Goal: Task Accomplishment & Management: Complete application form

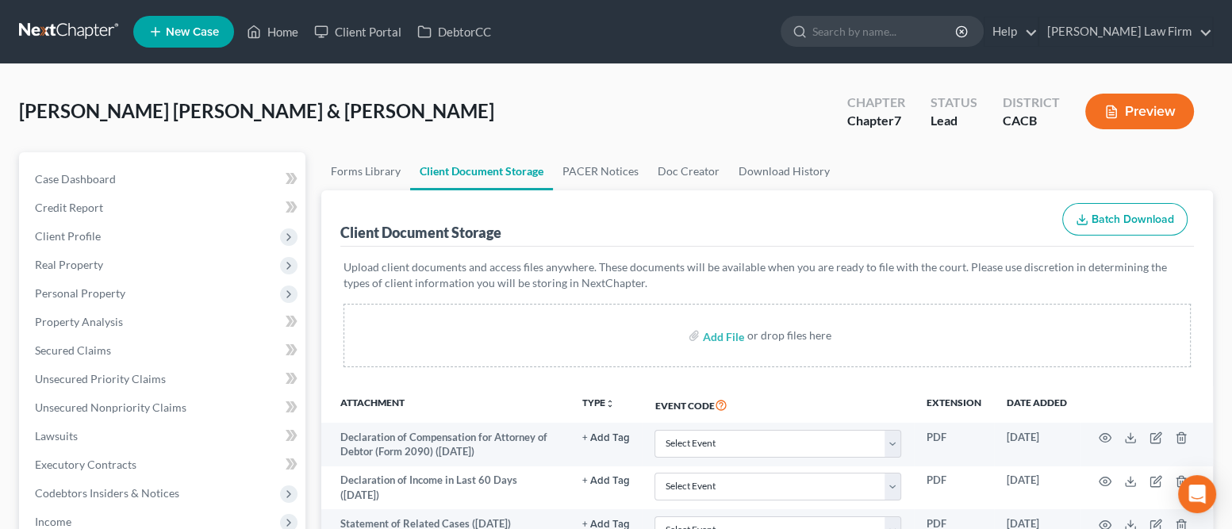
scroll to position [455, 0]
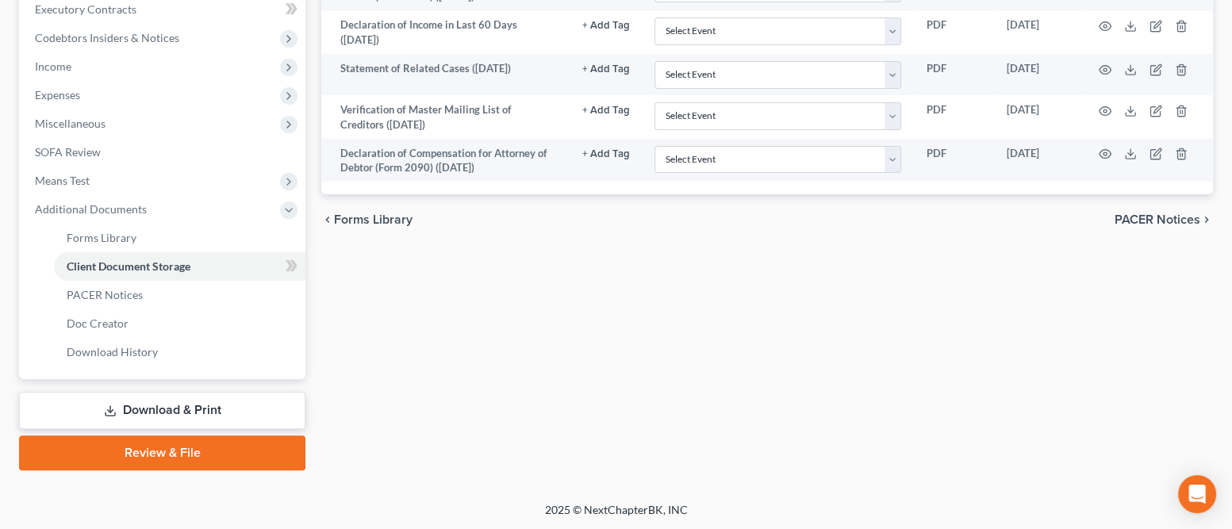
click at [147, 454] on link "Review & File" at bounding box center [162, 453] width 286 height 35
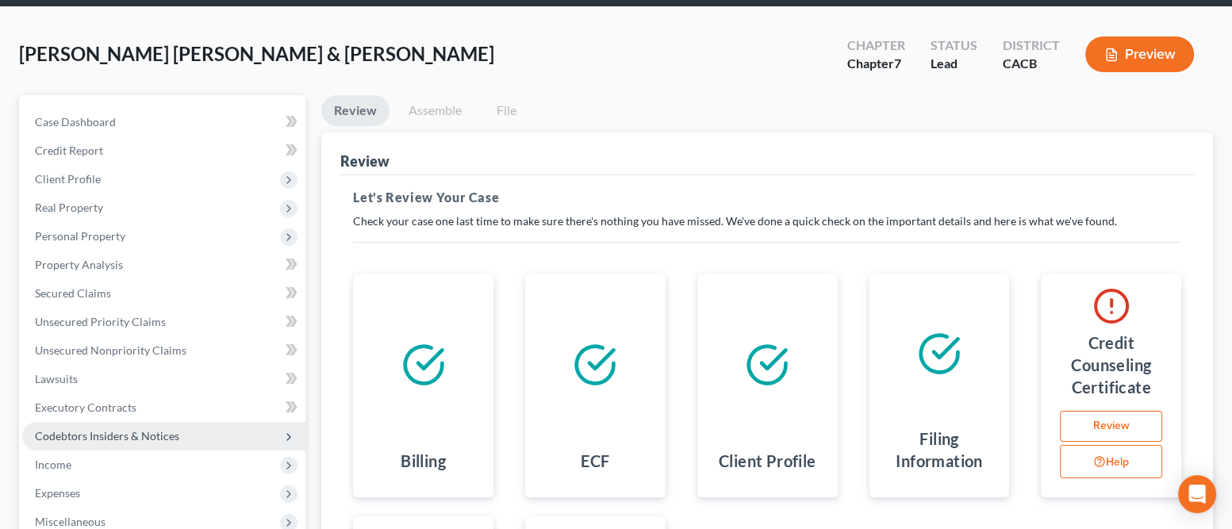
scroll to position [344, 0]
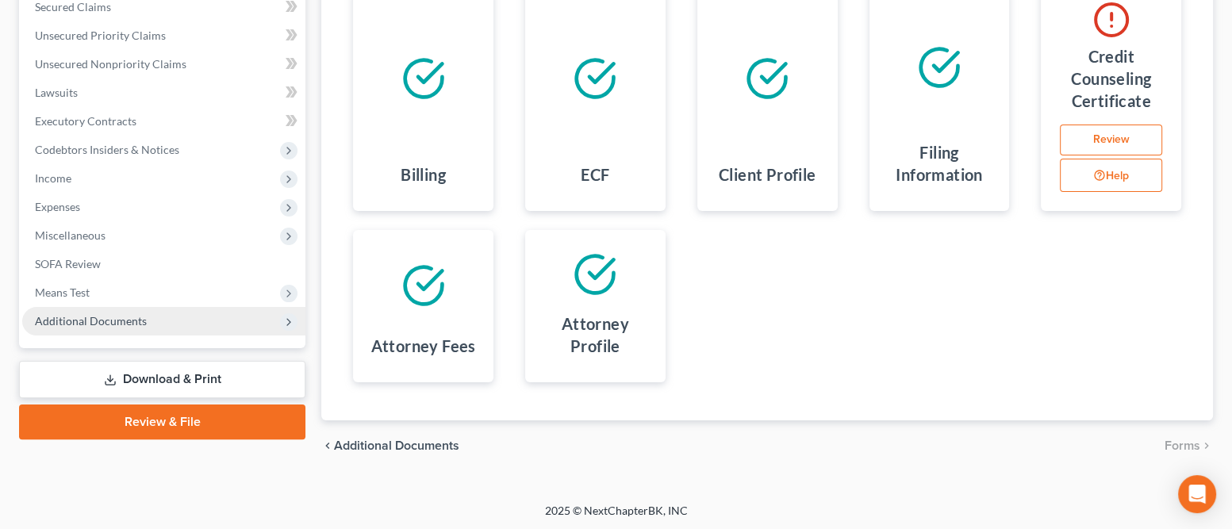
click at [109, 327] on span "Additional Documents" at bounding box center [163, 321] width 283 height 29
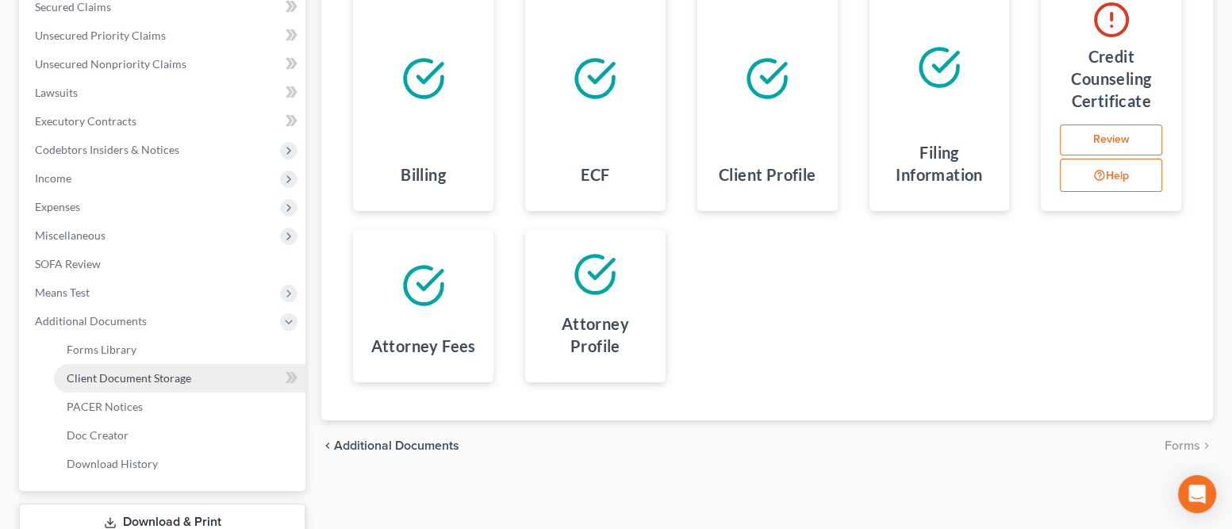
click at [129, 381] on span "Client Document Storage" at bounding box center [129, 377] width 125 height 13
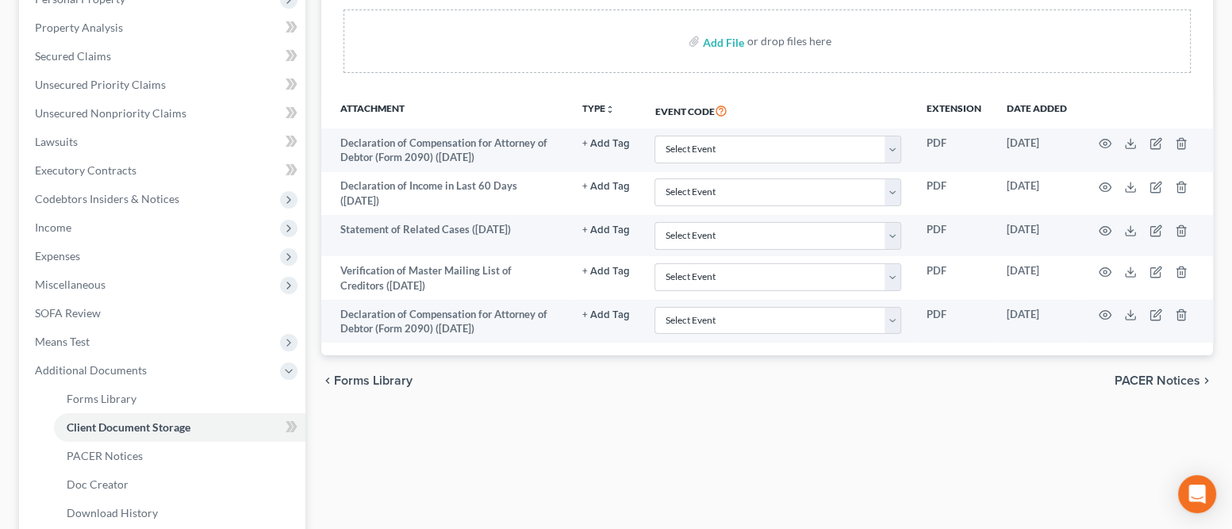
scroll to position [283, 0]
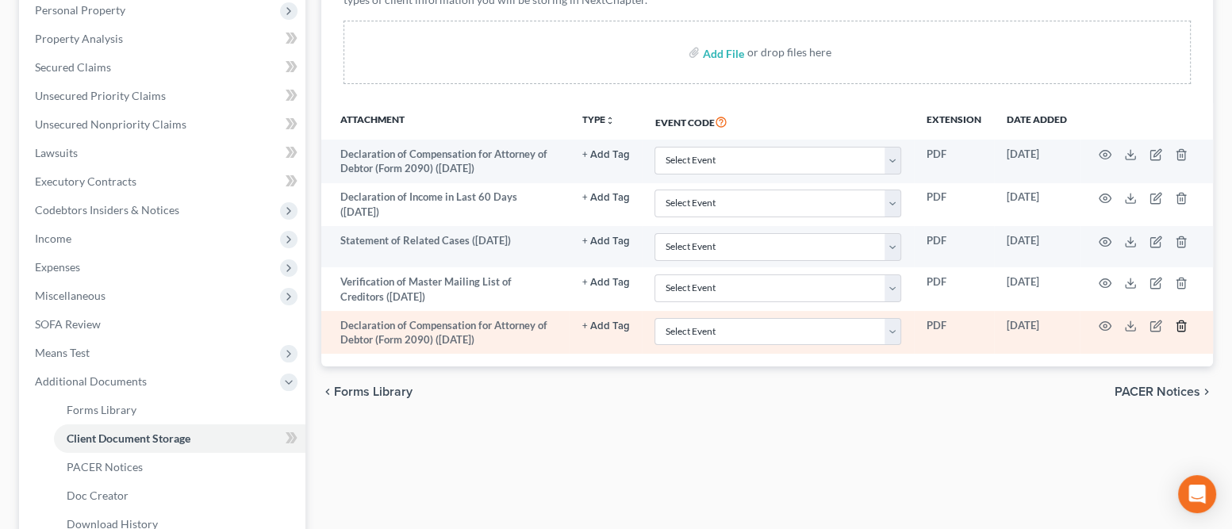
click at [1181, 328] on icon "button" at bounding box center [1181, 326] width 13 height 13
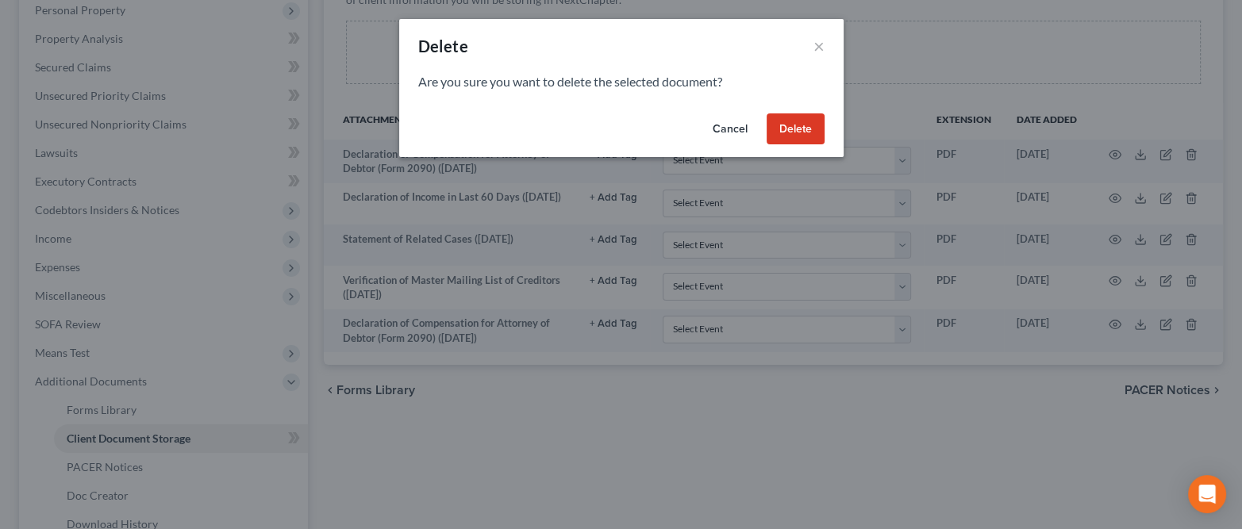
click at [729, 132] on button "Cancel" at bounding box center [730, 129] width 60 height 32
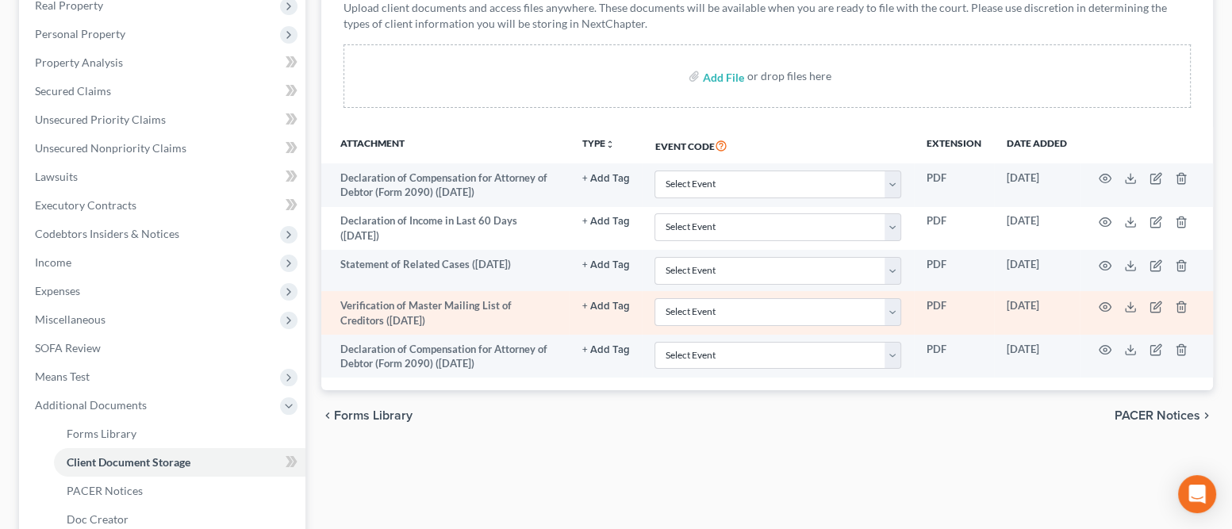
scroll to position [257, 0]
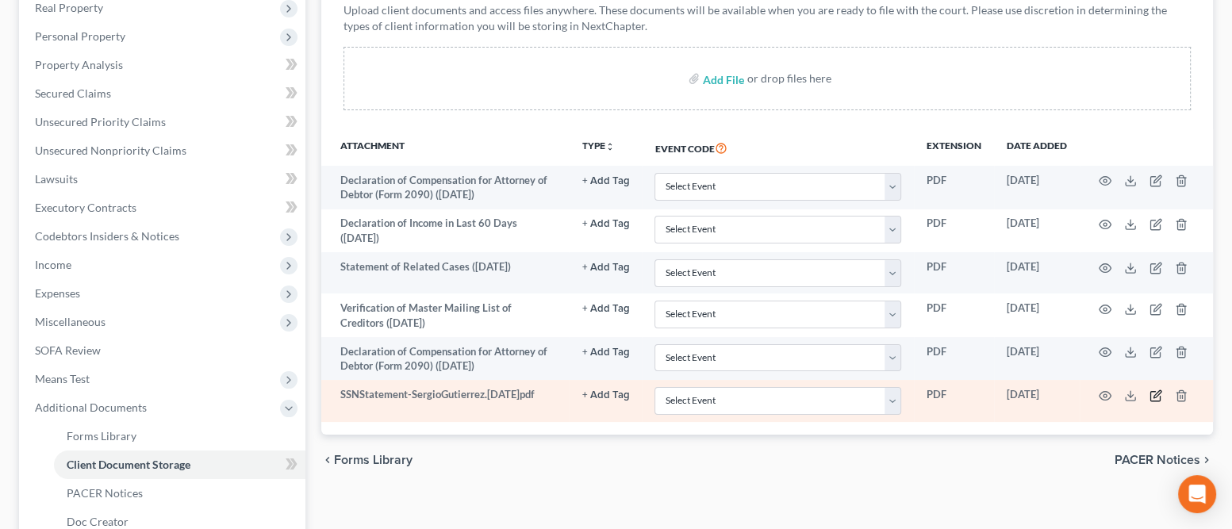
click at [1155, 397] on icon "button" at bounding box center [1156, 396] width 13 height 13
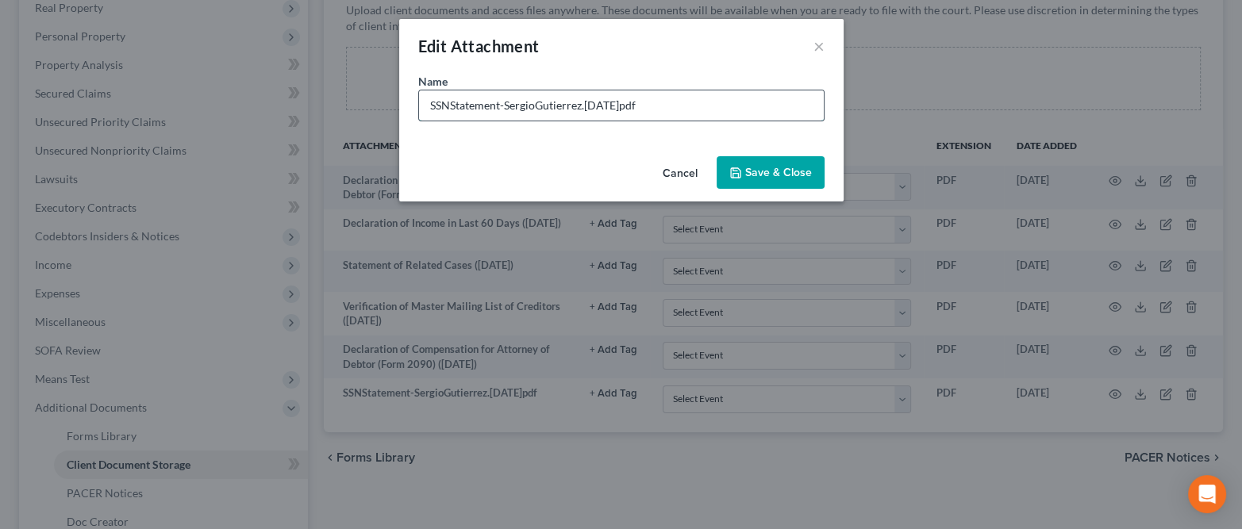
click at [639, 105] on input "SSNStatement-SergioGutierrez.2025.09.17.pdf" at bounding box center [621, 105] width 405 height 30
type input "SSNStatement.pdf"
click at [775, 175] on span "Save & Close" at bounding box center [778, 172] width 67 height 13
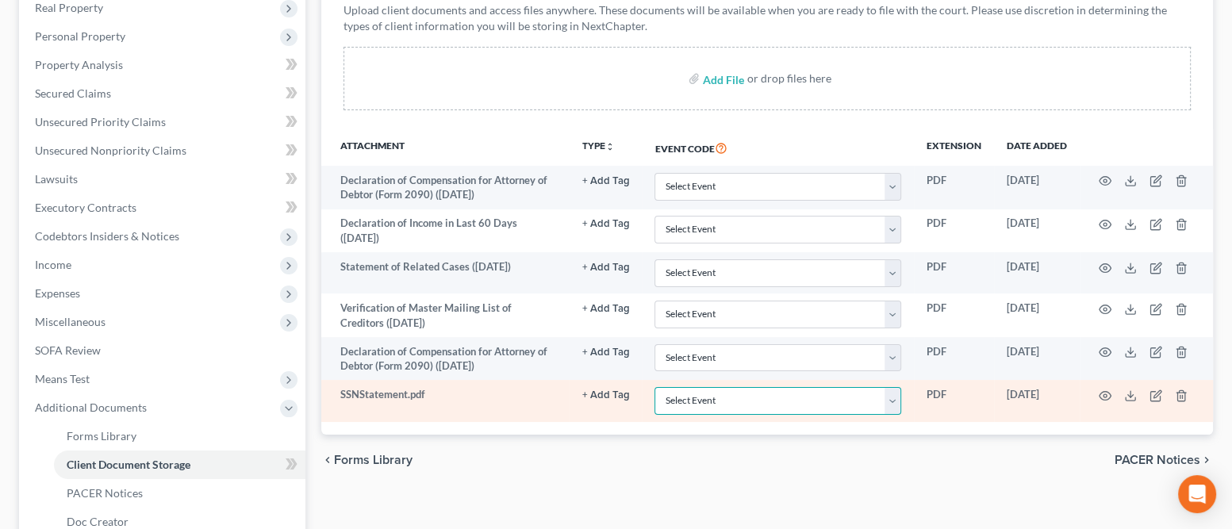
click at [802, 397] on select "Select Event Amended Chapter 11 Plan Amended Chapter 11 Small Business Plan Ame…" at bounding box center [778, 401] width 247 height 28
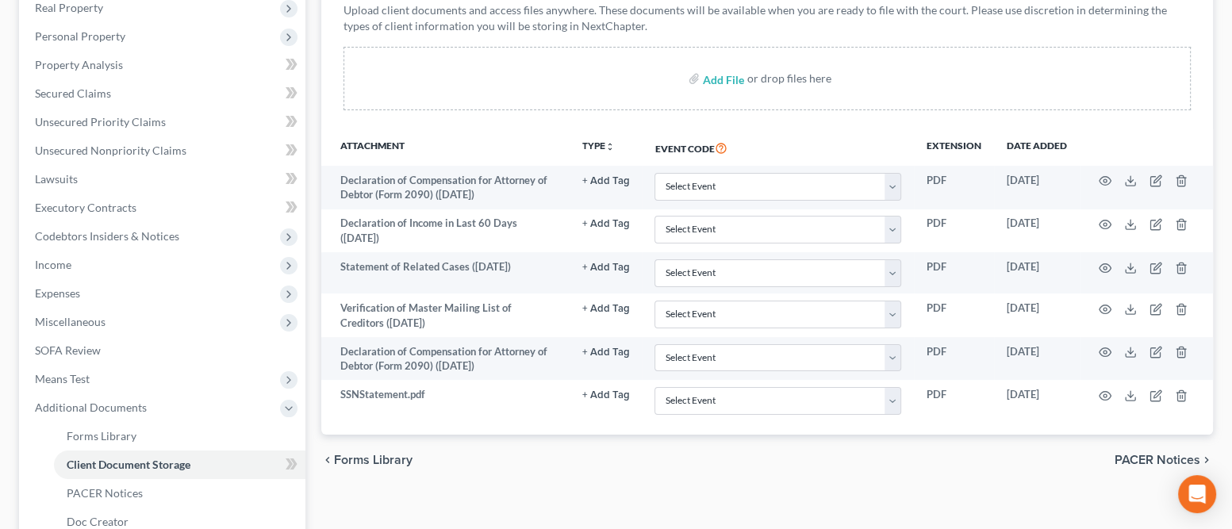
click at [703, 75] on label "Add File" at bounding box center [725, 81] width 44 height 29
click at [712, 80] on input "file" at bounding box center [722, 78] width 38 height 29
type input "C:\fakepath\Petition-compressed.pdf"
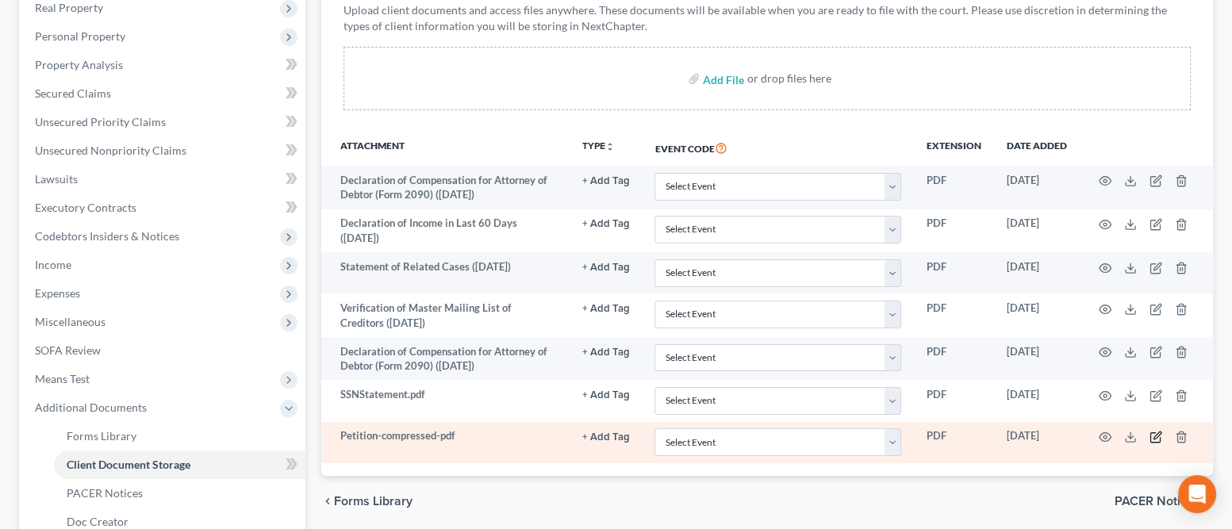
click at [1155, 439] on icon "button" at bounding box center [1156, 437] width 13 height 13
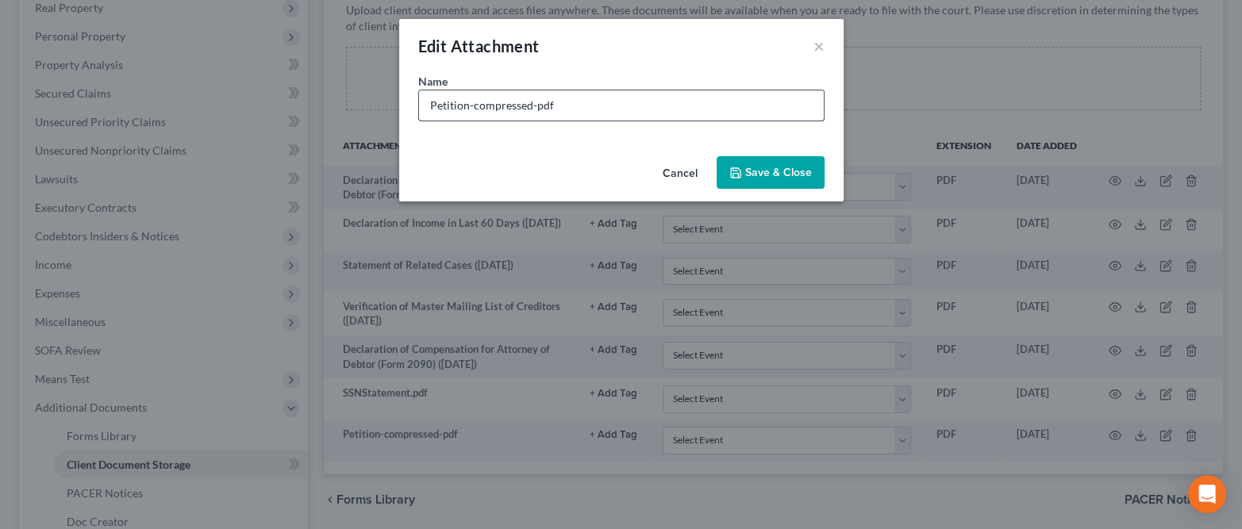
click at [557, 105] on input "Petition-compressed-pdf" at bounding box center [621, 105] width 405 height 30
type input "Petition.pdf"
click at [761, 177] on span "Save & Close" at bounding box center [778, 172] width 67 height 13
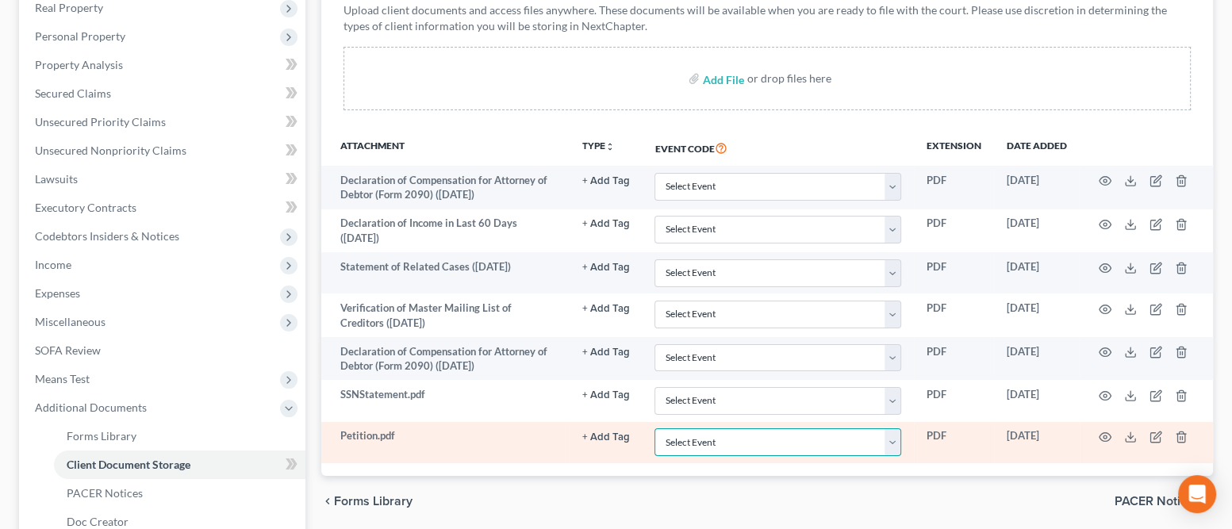
click at [716, 440] on select "Select Event Amended Chapter 11 Plan Amended Chapter 11 Small Business Plan Ame…" at bounding box center [778, 442] width 247 height 28
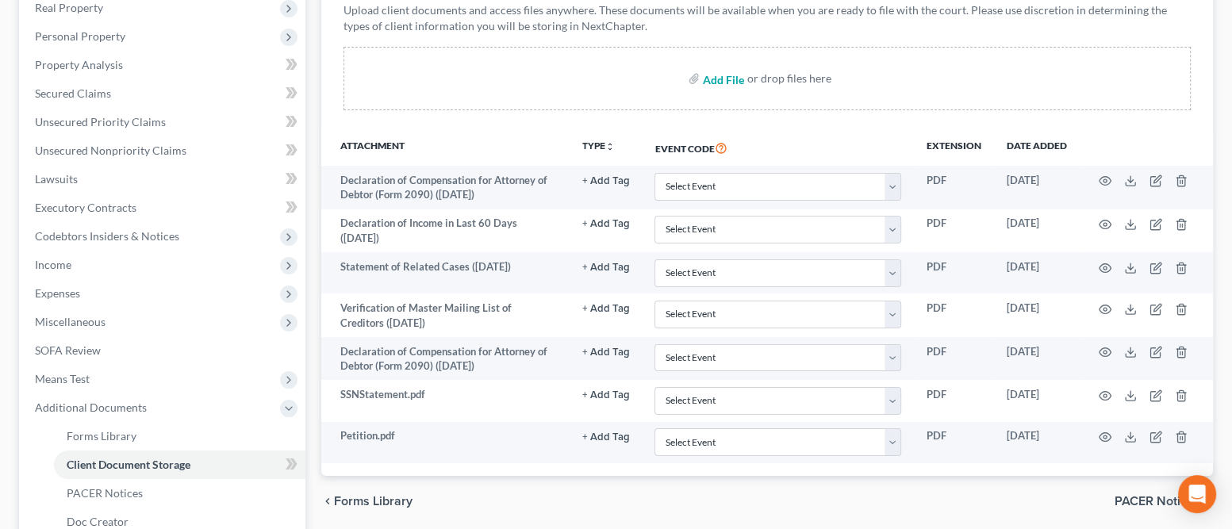
click at [716, 81] on input "file" at bounding box center [722, 78] width 38 height 29
type input "C:\fakepath\AttyComp.pdf"
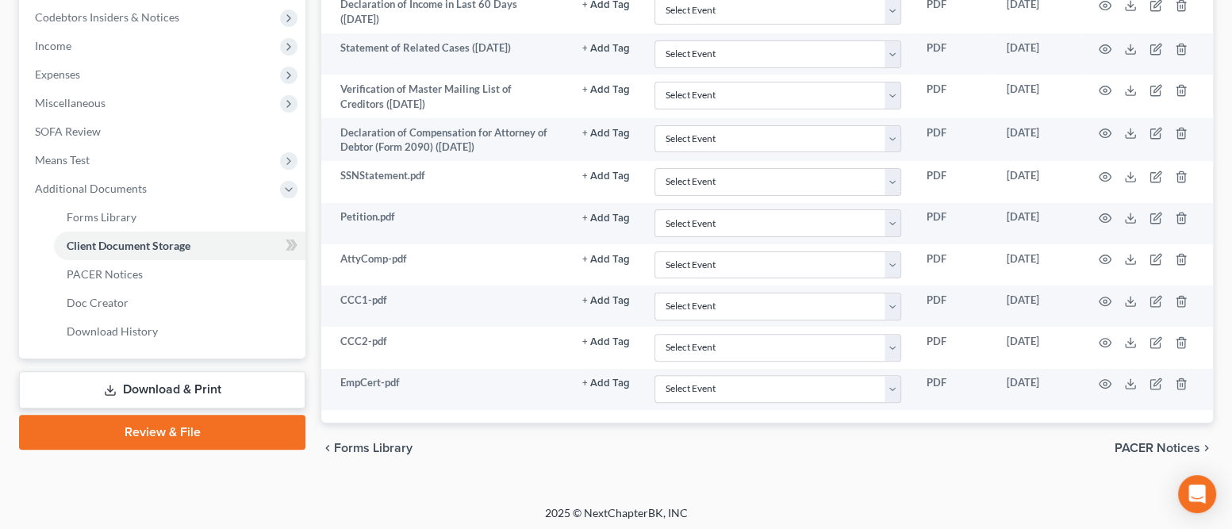
scroll to position [477, 0]
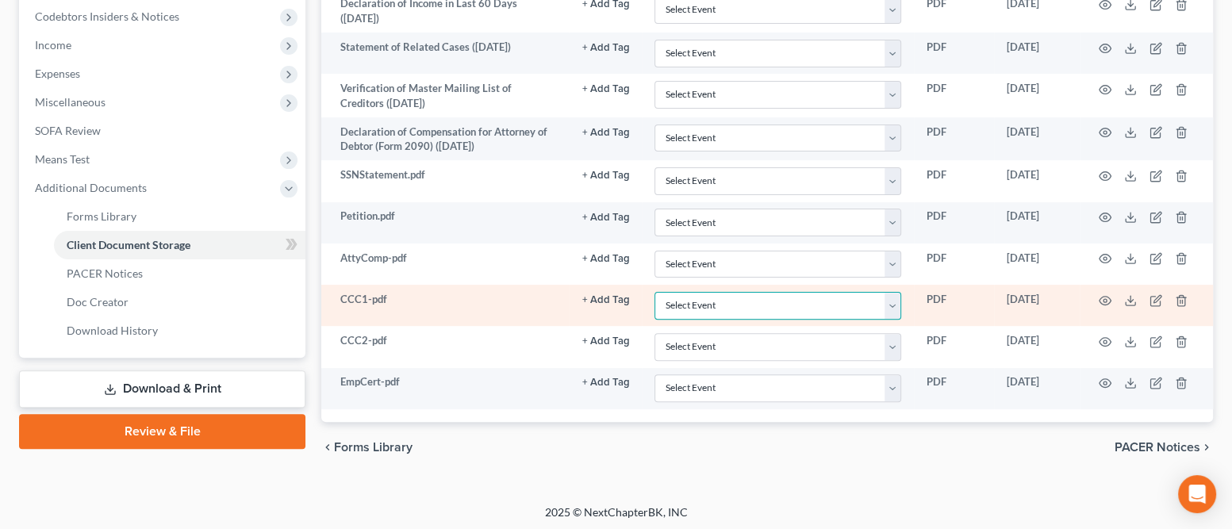
click at [769, 301] on select "Select Event Amended Chapter 11 Plan Amended Chapter 11 Small Business Plan Ame…" at bounding box center [778, 306] width 247 height 28
select select "10"
click at [655, 292] on select "Select Event Amended Chapter 11 Plan Amended Chapter 11 Small Business Plan Ame…" at bounding box center [778, 306] width 247 height 28
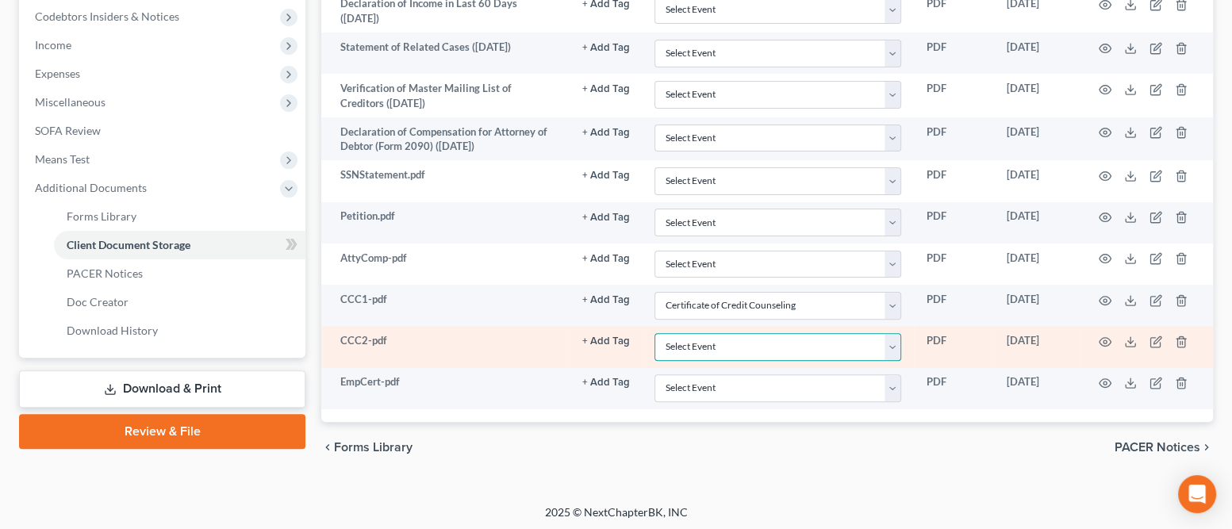
click at [716, 344] on select "Select Event Amended Chapter 11 Plan Amended Chapter 11 Small Business Plan Ame…" at bounding box center [778, 347] width 247 height 28
select select "10"
click at [655, 333] on select "Select Event Amended Chapter 11 Plan Amended Chapter 11 Small Business Plan Ame…" at bounding box center [778, 347] width 247 height 28
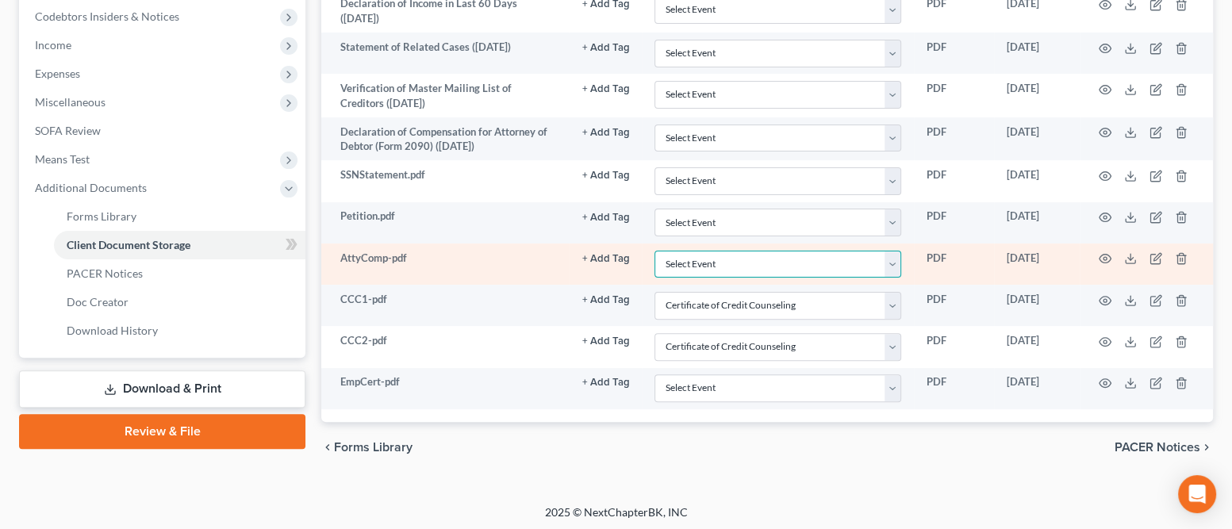
click at [708, 259] on select "Select Event Amended Chapter 11 Plan Amended Chapter 11 Small Business Plan Ame…" at bounding box center [778, 265] width 247 height 28
select select "7"
click at [655, 251] on select "Select Event Amended Chapter 11 Plan Amended Chapter 11 Small Business Plan Ame…" at bounding box center [778, 265] width 247 height 28
click at [1101, 258] on icon "button" at bounding box center [1105, 258] width 13 height 13
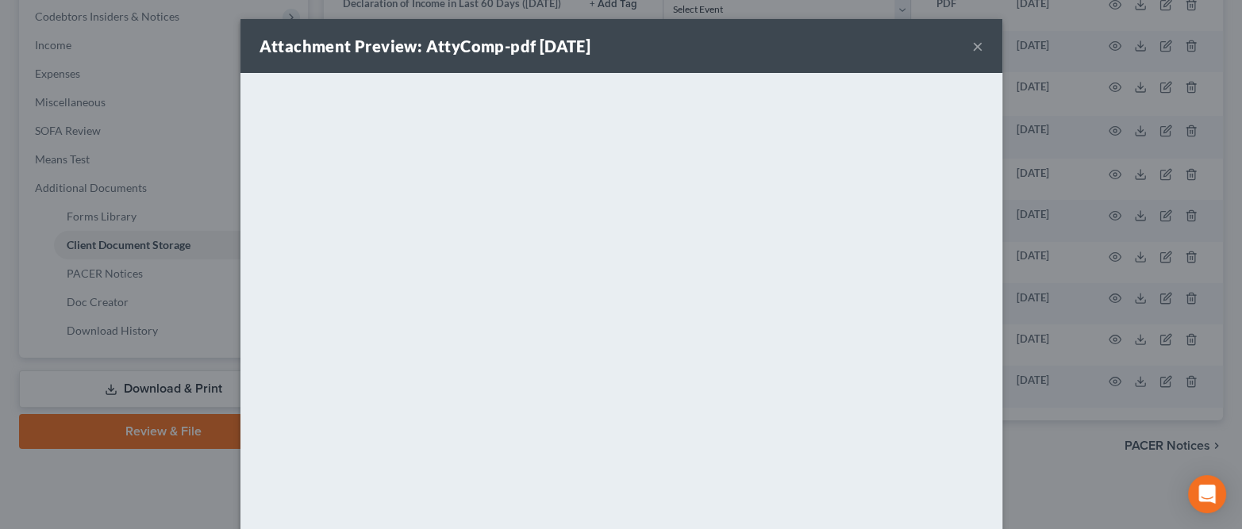
click at [972, 51] on button "×" at bounding box center [977, 45] width 11 height 19
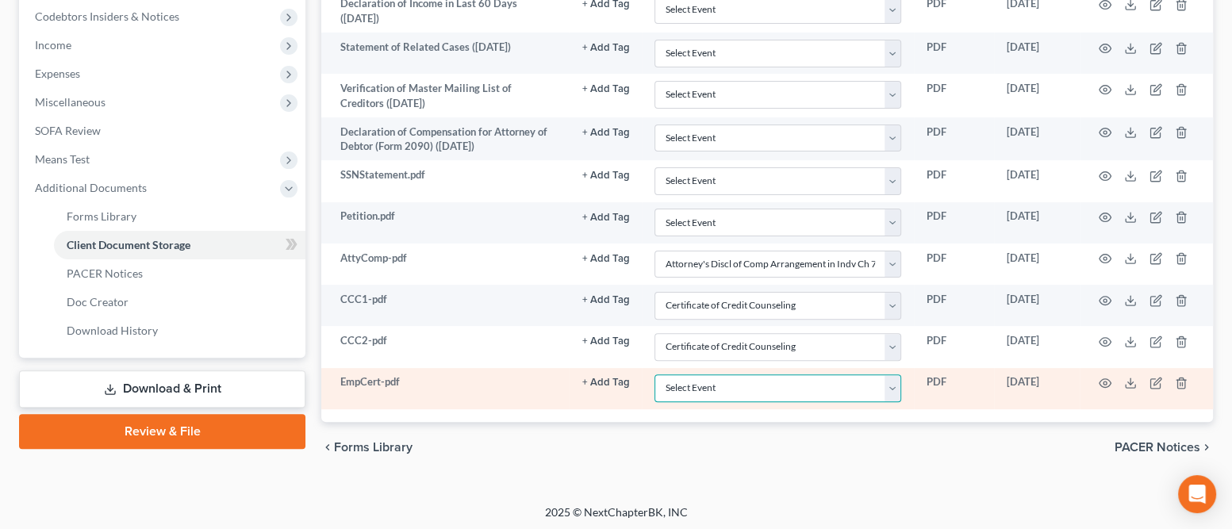
click at [687, 387] on select "Select Event Amended Chapter 11 Plan Amended Chapter 11 Small Business Plan Ame…" at bounding box center [778, 388] width 247 height 28
select select "30"
click at [655, 374] on select "Select Event Amended Chapter 11 Plan Amended Chapter 11 Small Business Plan Ame…" at bounding box center [778, 388] width 247 height 28
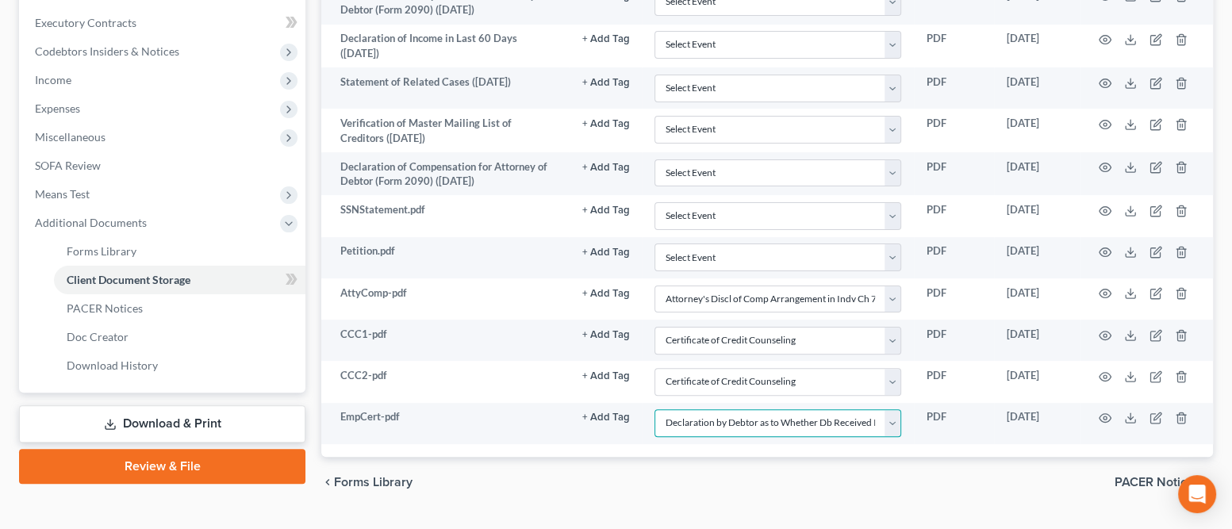
scroll to position [444, 0]
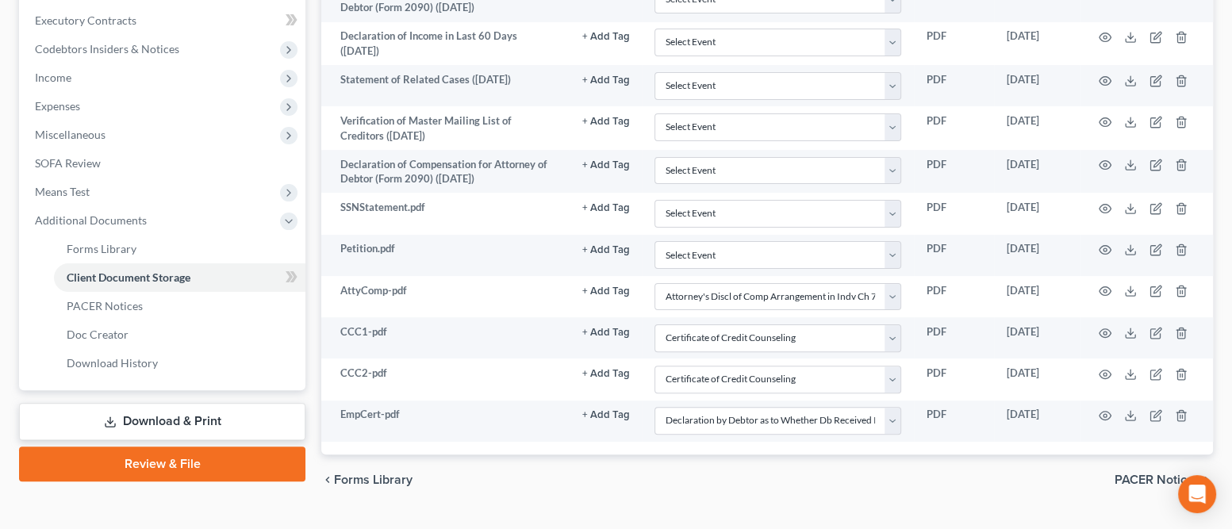
click at [208, 465] on link "Review & File" at bounding box center [162, 464] width 286 height 35
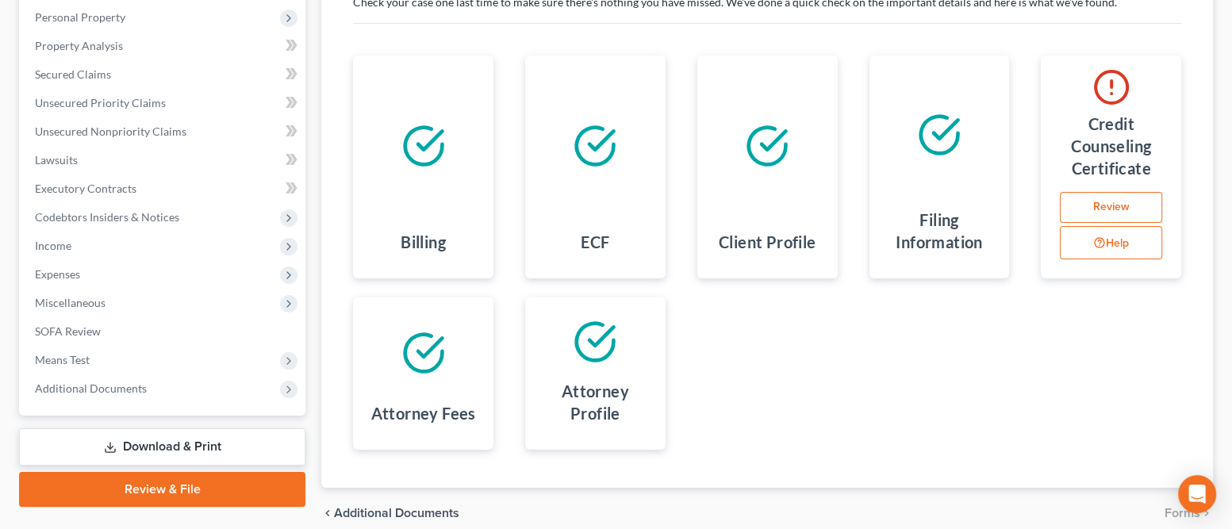
scroll to position [282, 0]
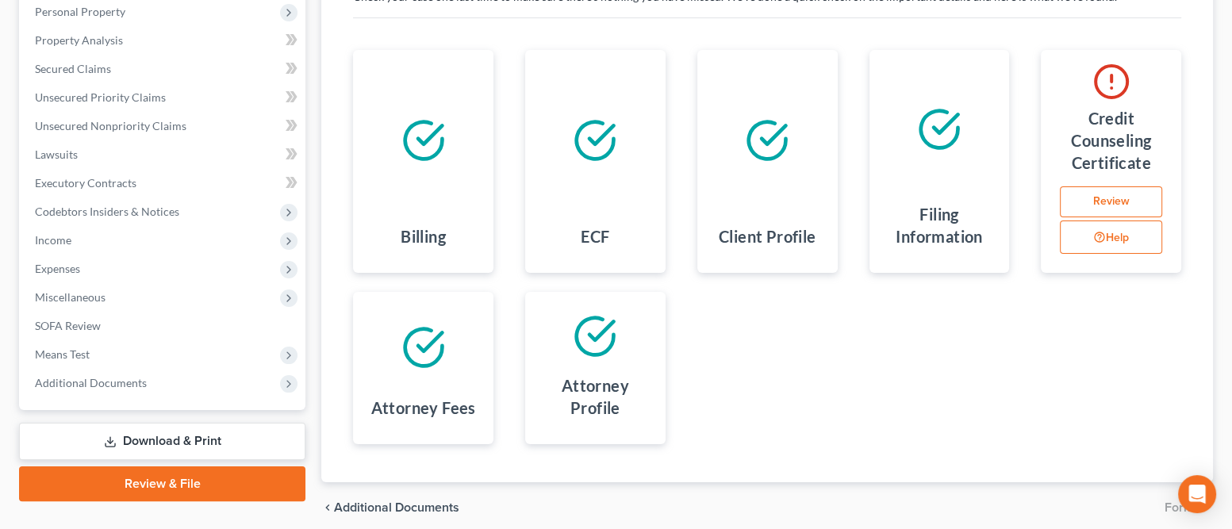
click at [1100, 201] on link "Review" at bounding box center [1111, 202] width 102 height 32
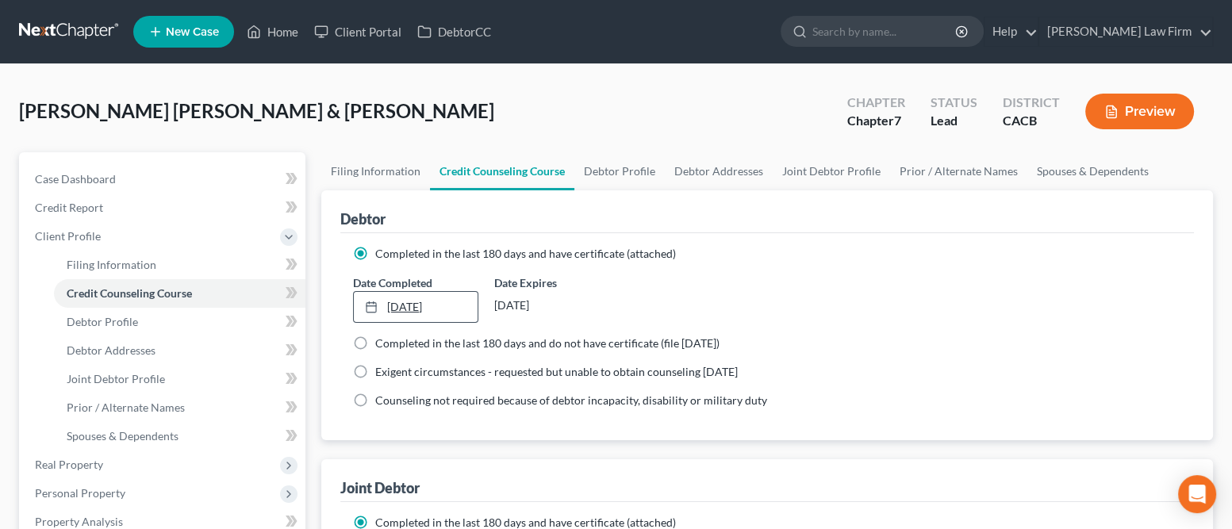
click at [446, 309] on link "8/29/2024" at bounding box center [415, 307] width 123 height 30
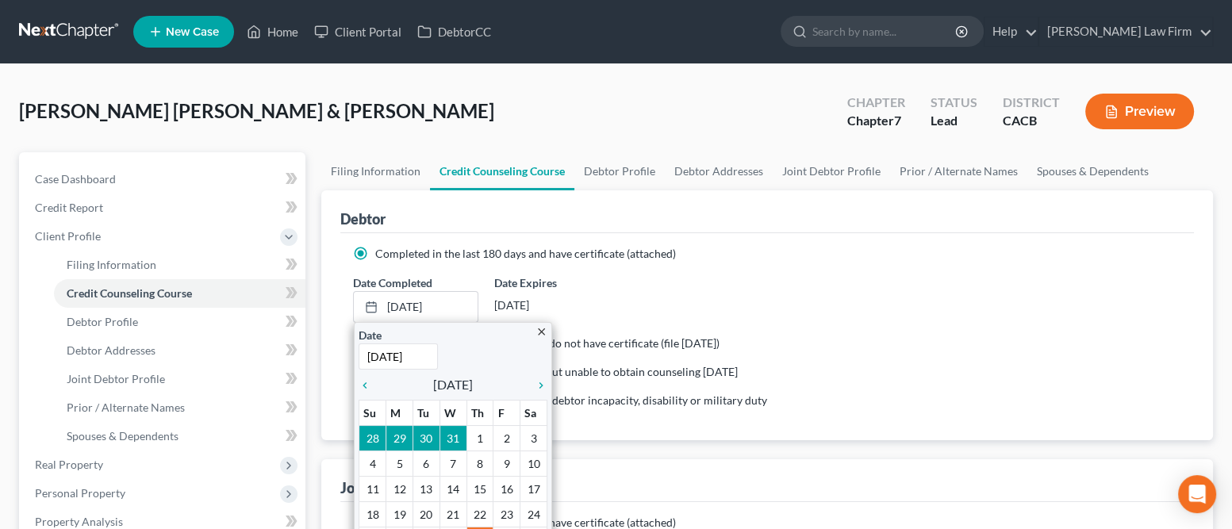
type input "8/6/2025"
click at [482, 298] on div "Date Completed 8/29/2024 close Date 8/6/2025 Time 12:00 AM chevron_left August …" at bounding box center [415, 299] width 140 height 48
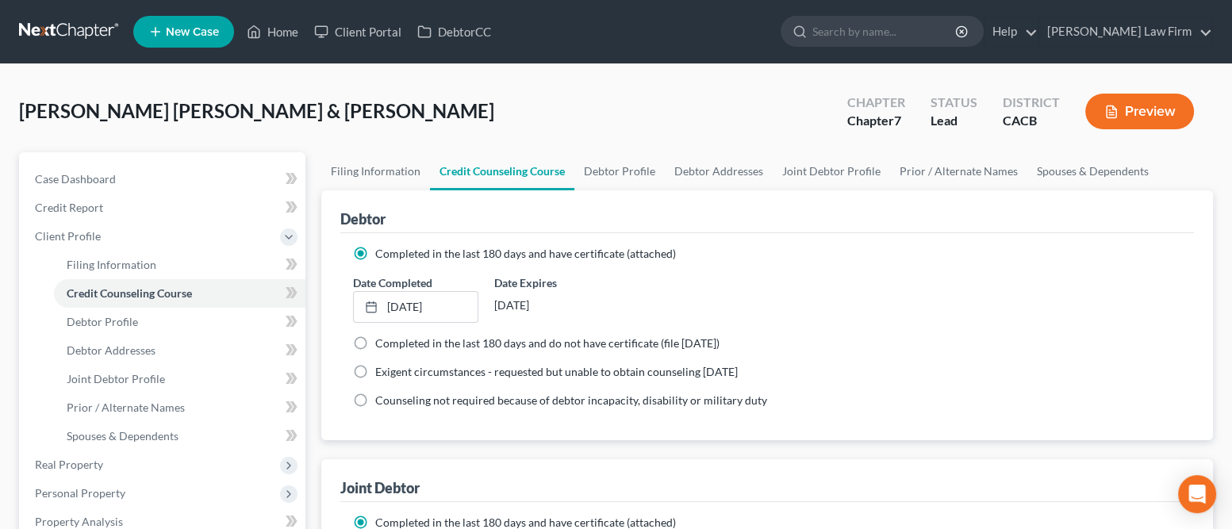
click at [582, 291] on div "2/2/2026" at bounding box center [556, 305] width 125 height 29
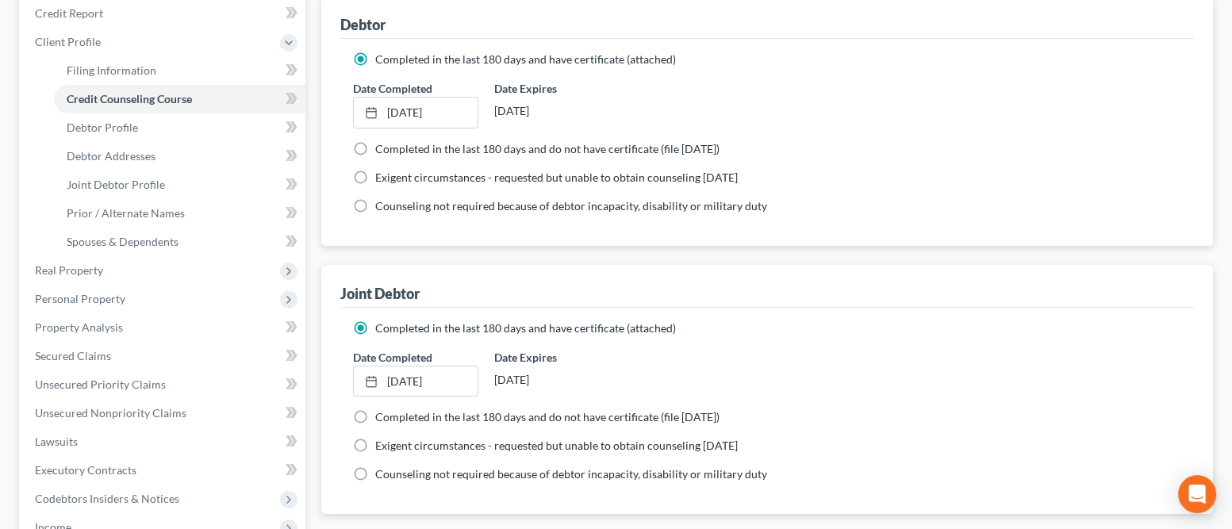
scroll to position [198, 0]
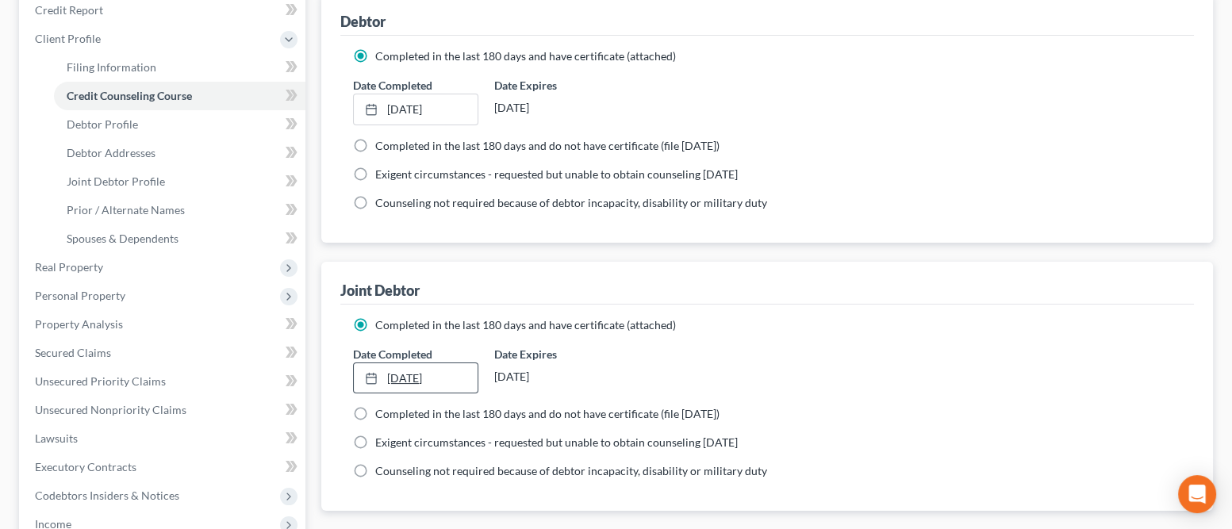
click at [441, 372] on link "8/29/2024" at bounding box center [415, 378] width 123 height 30
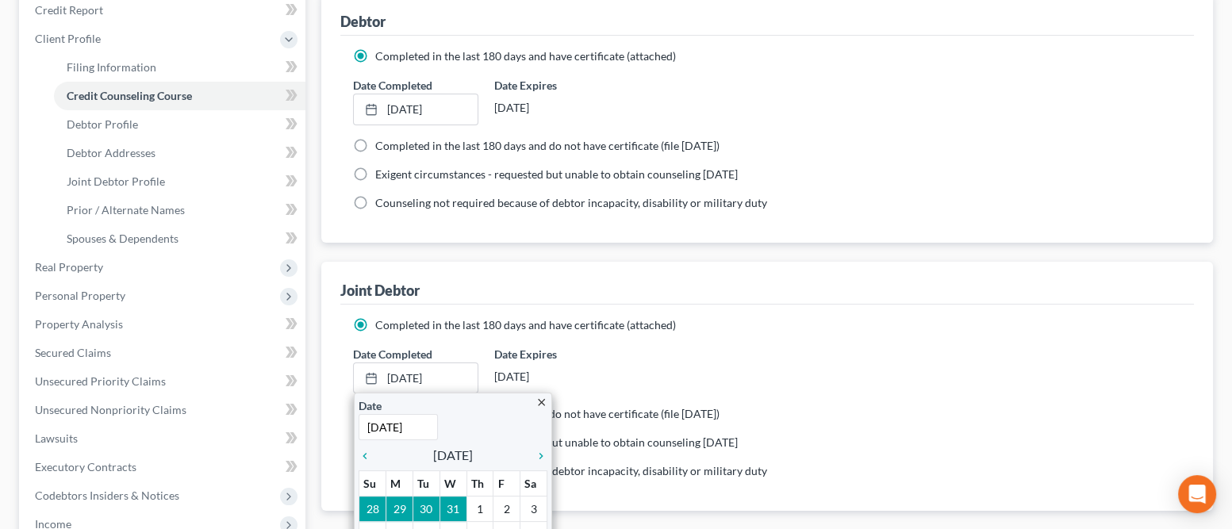
type input "8/6/2025"
click at [616, 363] on div "2/2/2026" at bounding box center [556, 377] width 125 height 29
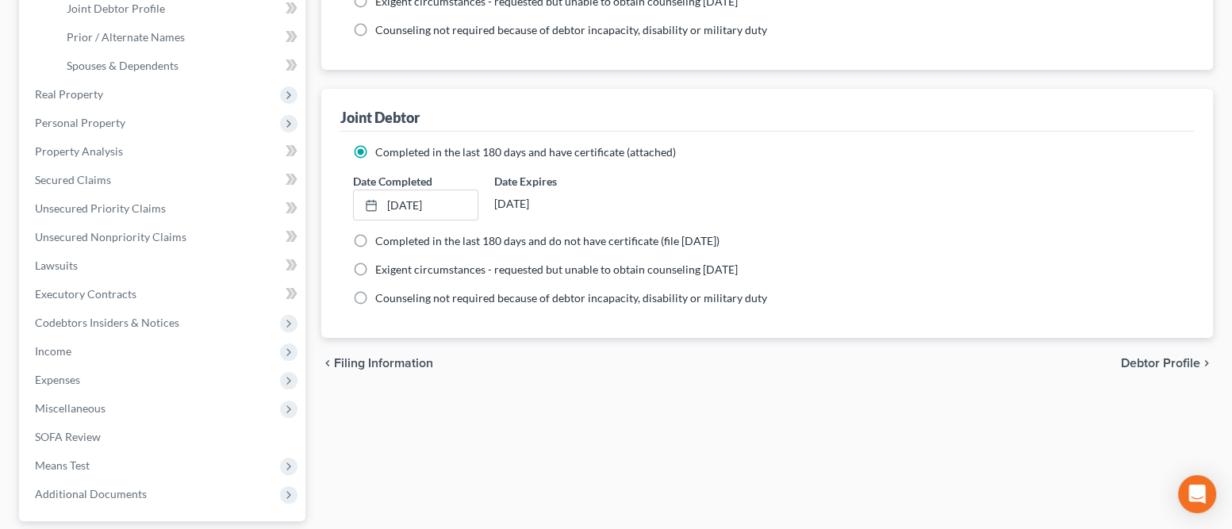
scroll to position [374, 0]
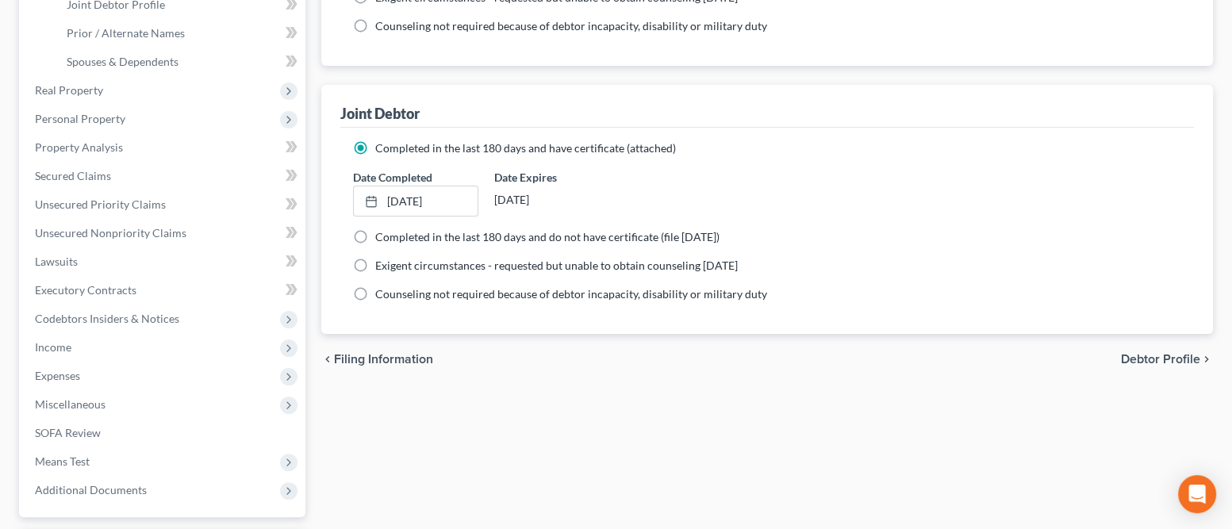
click at [1145, 363] on span "Debtor Profile" at bounding box center [1160, 359] width 79 height 13
select select "1"
select select "4"
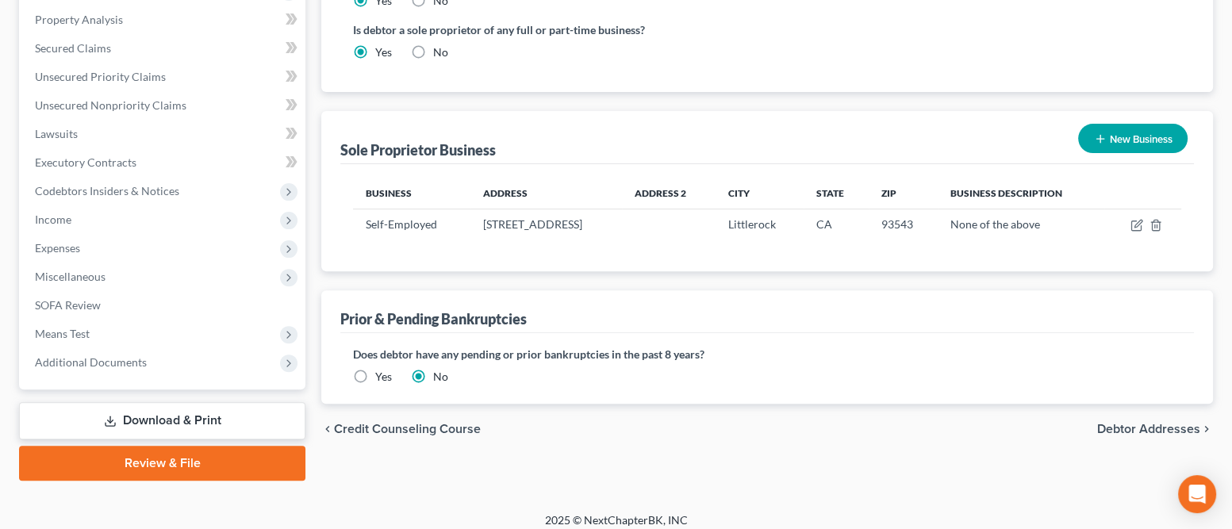
scroll to position [513, 0]
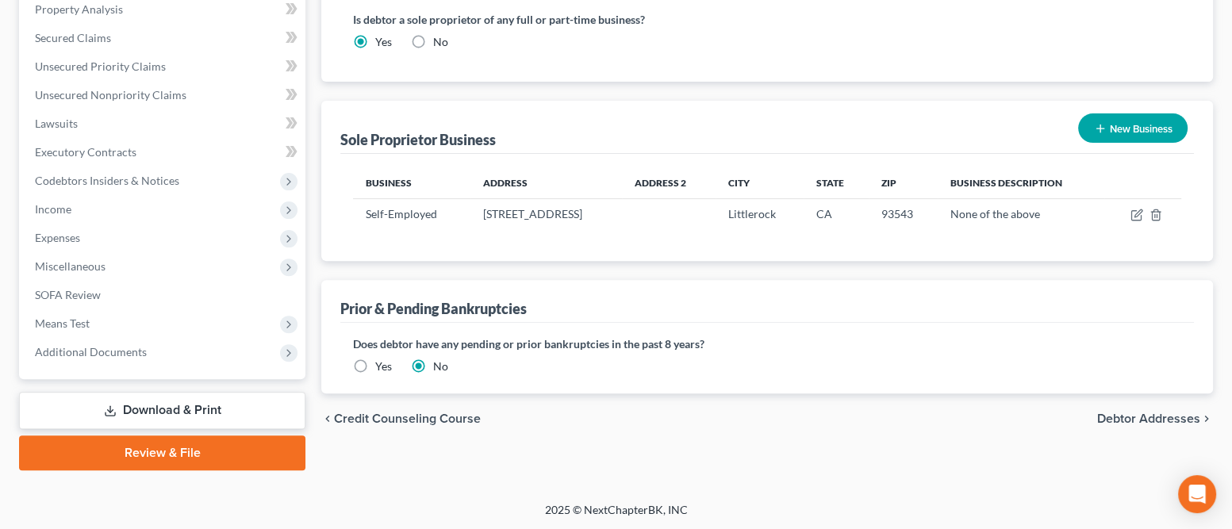
click at [1116, 415] on span "Debtor Addresses" at bounding box center [1148, 419] width 103 height 13
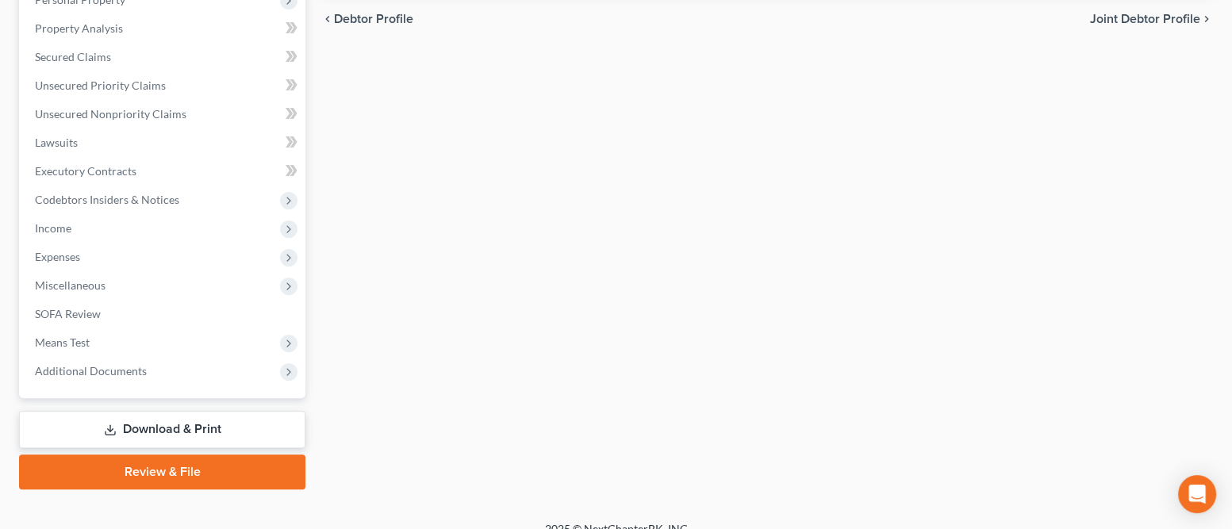
scroll to position [513, 0]
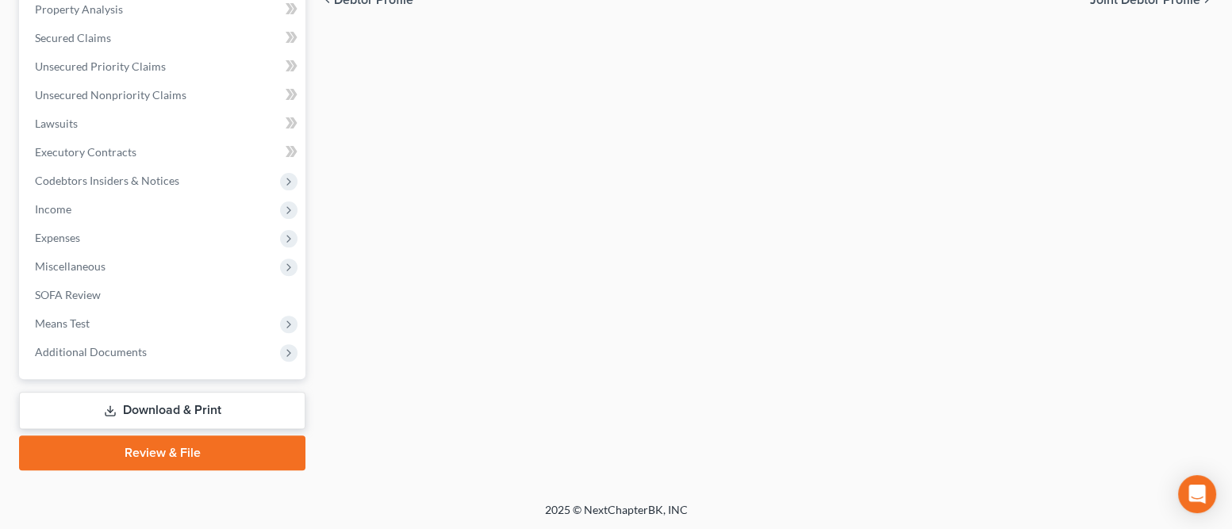
click at [225, 459] on link "Review & File" at bounding box center [162, 453] width 286 height 35
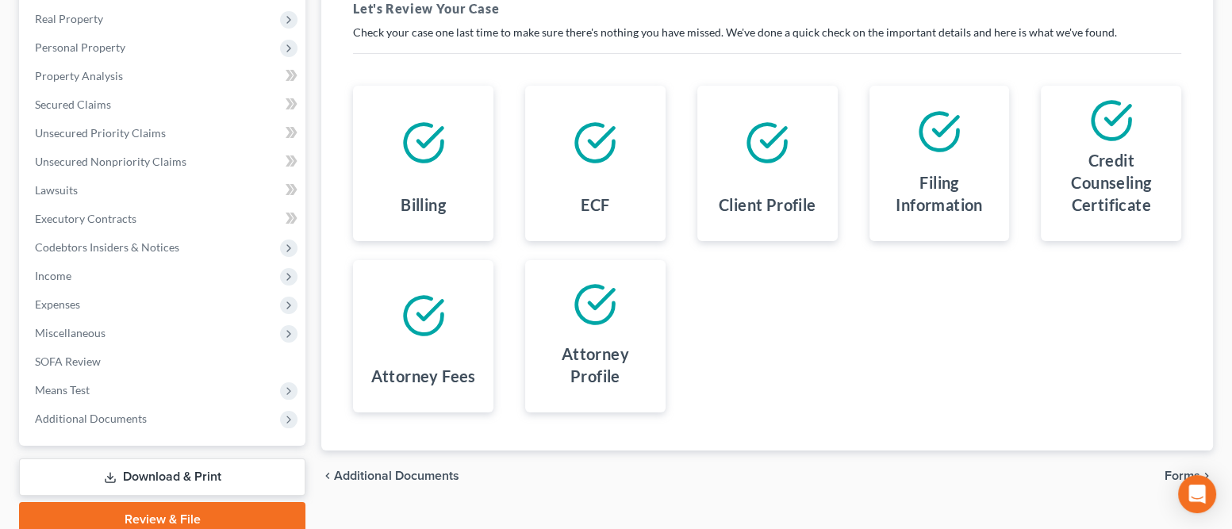
scroll to position [287, 0]
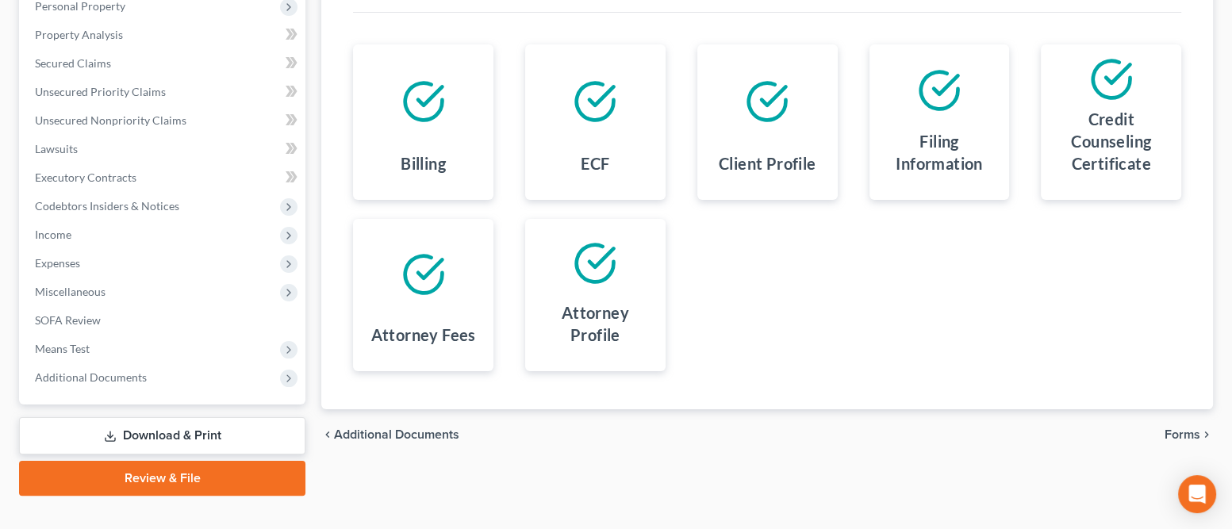
click at [1179, 436] on span "Forms" at bounding box center [1183, 434] width 36 height 13
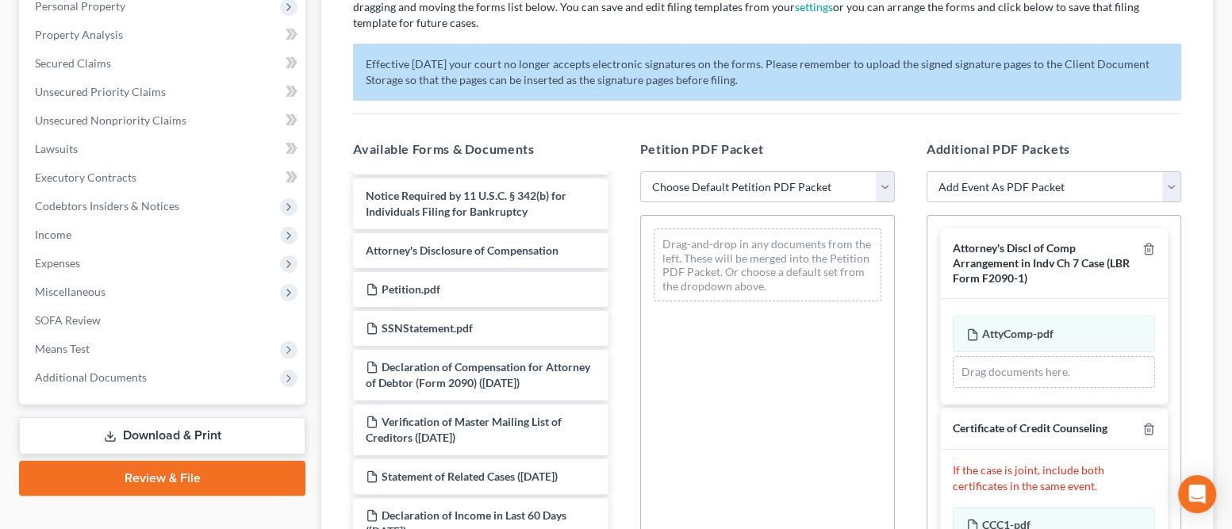
scroll to position [809, 0]
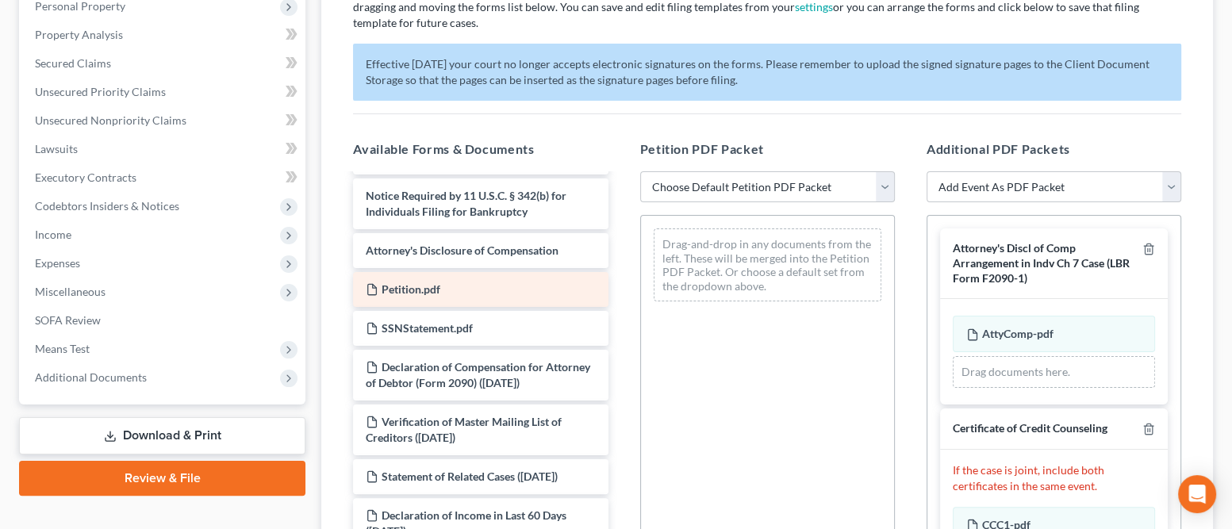
click at [409, 282] on span "Petition.pdf" at bounding box center [411, 288] width 59 height 13
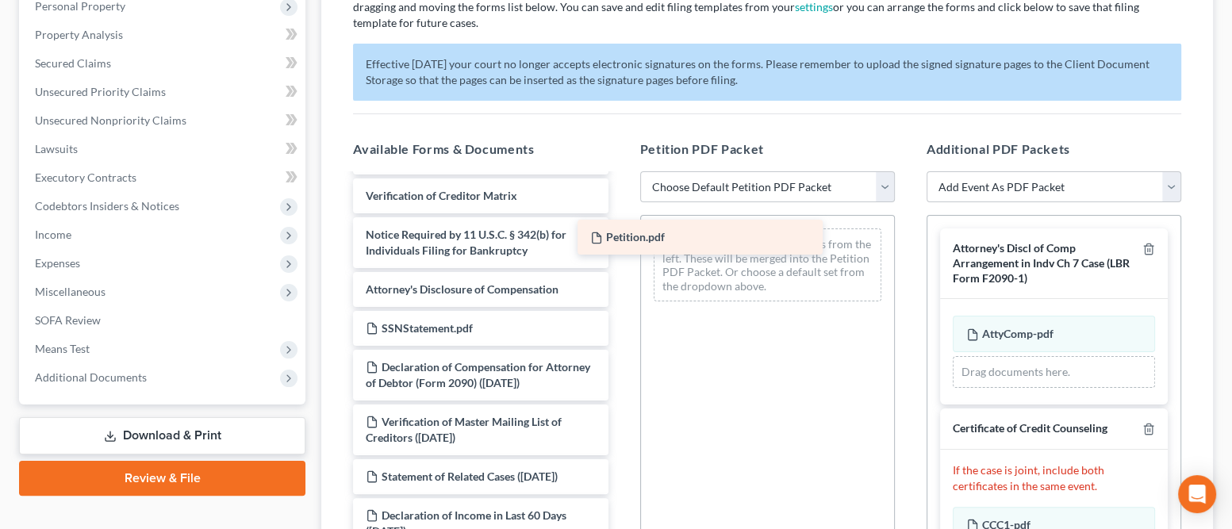
scroll to position [770, 0]
drag, startPoint x: 409, startPoint y: 245, endPoint x: 674, endPoint y: 245, distance: 265.8
click at [620, 245] on div "Petition.pdf Voluntary Petition for Individuals Filing for Bankruptcy Summary o…" at bounding box center [480, 28] width 280 height 1151
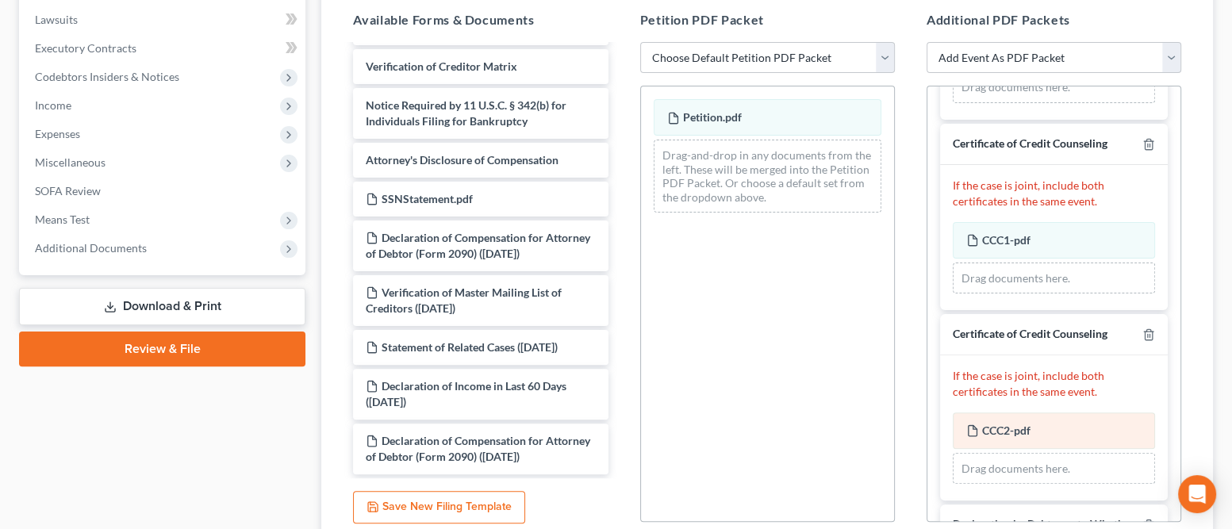
scroll to position [179, 0]
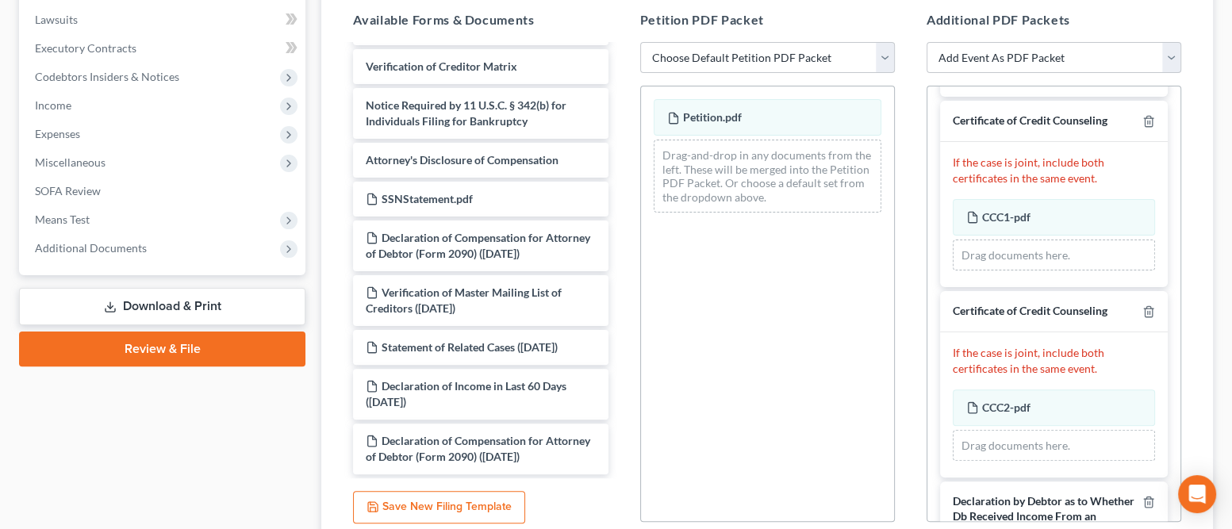
click at [989, 445] on div "Drag documents here." at bounding box center [1054, 446] width 202 height 32
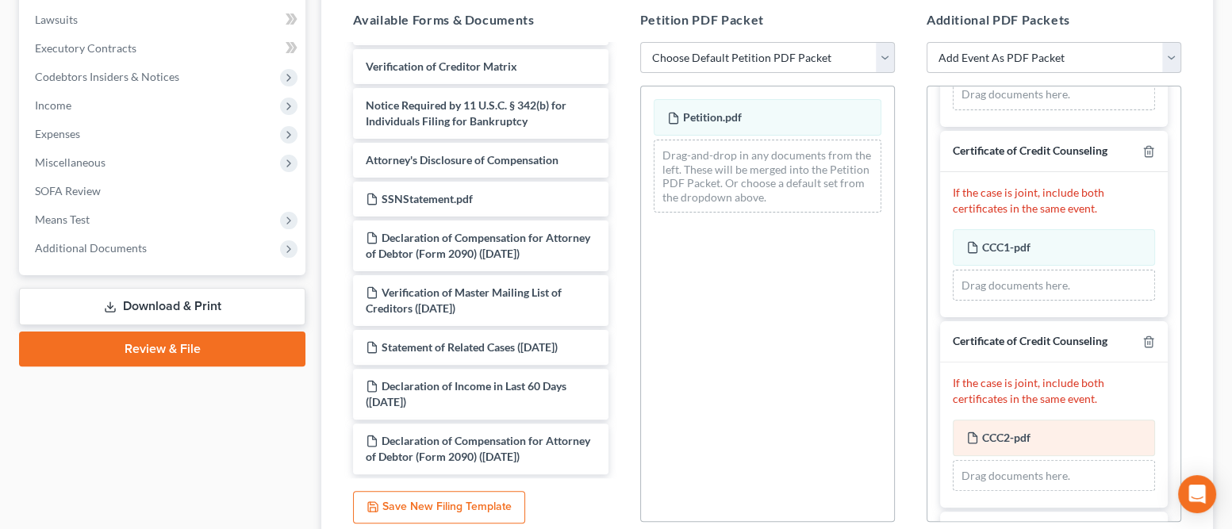
scroll to position [140, 0]
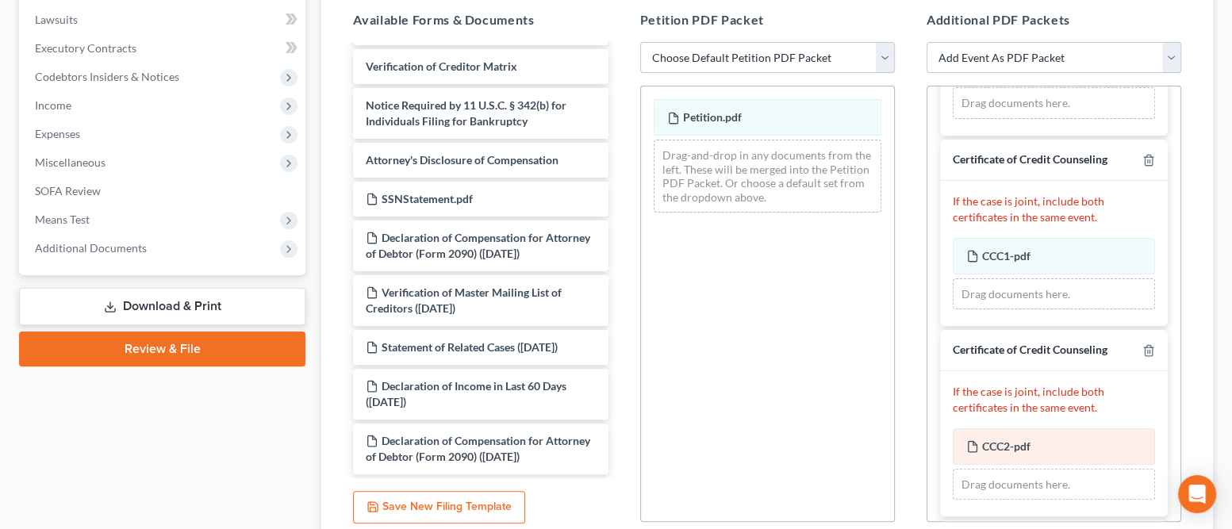
click at [977, 444] on icon at bounding box center [972, 446] width 13 height 13
click at [979, 480] on div "Drag documents here." at bounding box center [1054, 485] width 202 height 32
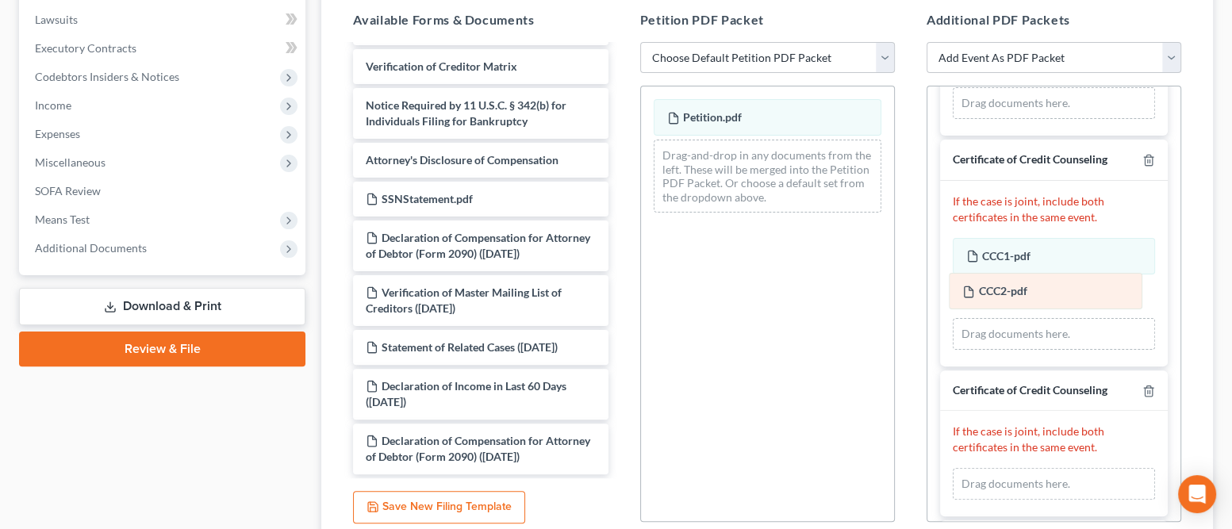
drag, startPoint x: 984, startPoint y: 441, endPoint x: 982, endPoint y: 290, distance: 150.7
click at [982, 468] on div "CCC2-pdf Amended CCC2-pdf CCC2-pdf Amended CCC2-pdf Drag documents here." at bounding box center [1054, 484] width 202 height 32
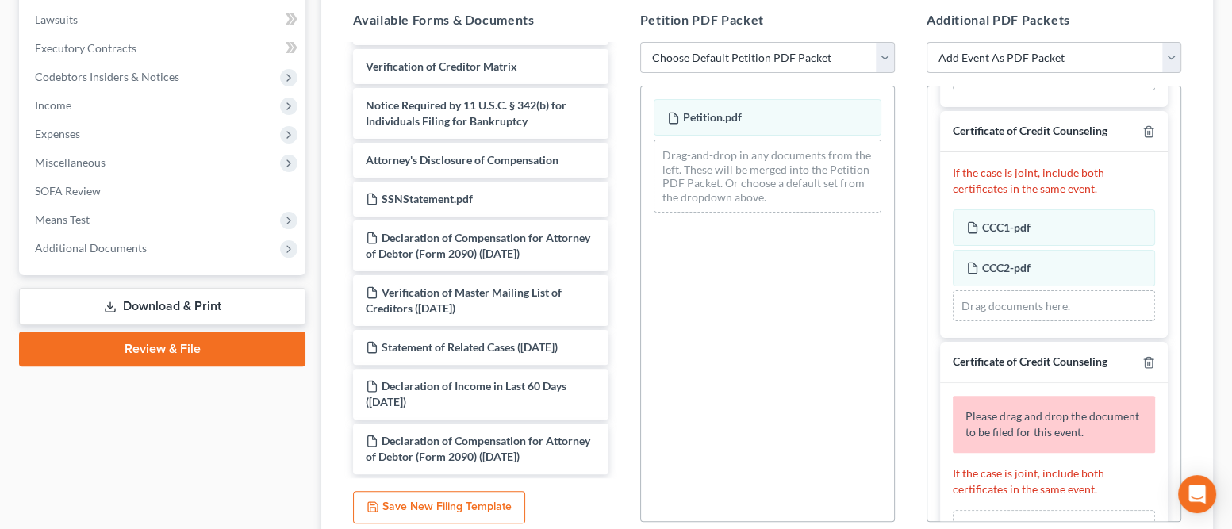
scroll to position [168, 0]
click at [1142, 361] on icon "button" at bounding box center [1148, 362] width 13 height 13
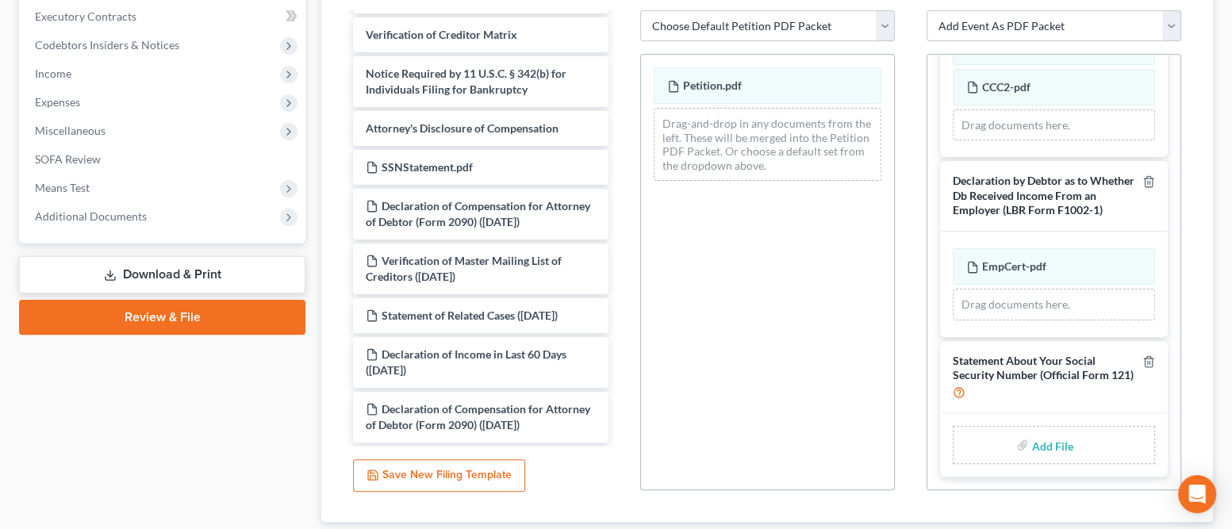
scroll to position [449, 0]
click at [1031, 443] on label "Add File" at bounding box center [1053, 446] width 44 height 29
click at [1031, 446] on label "Add File" at bounding box center [1053, 446] width 44 height 29
click at [1031, 443] on label "Add File" at bounding box center [1053, 446] width 44 height 29
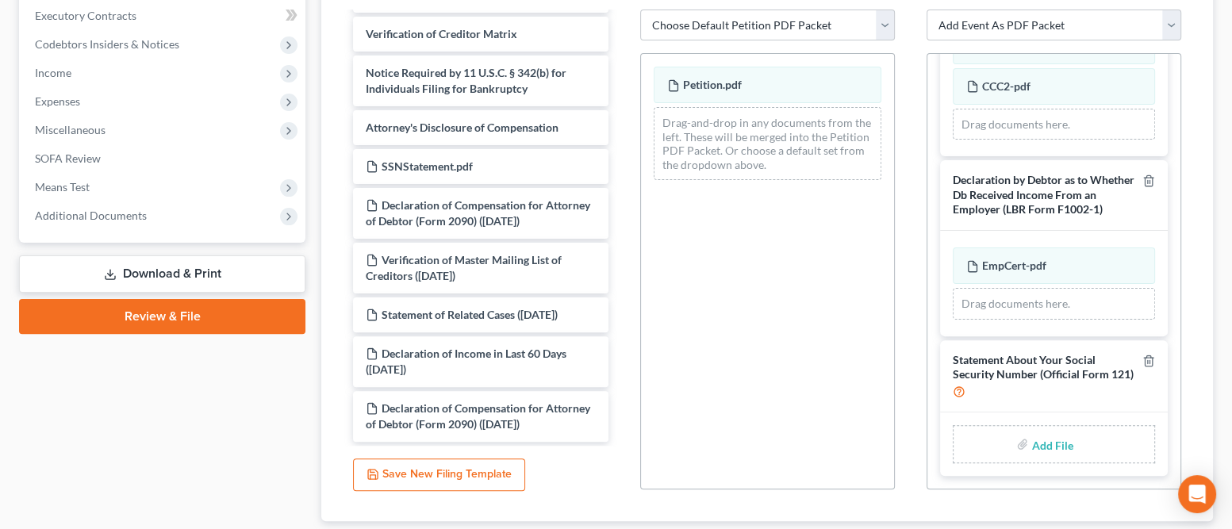
click at [993, 447] on div "Add File" at bounding box center [1054, 444] width 202 height 38
click at [1031, 442] on input "file" at bounding box center [1050, 444] width 38 height 29
type input "C:\fakepath\SSNStatement.SergioGutierrez.2025.09.17.pdf"
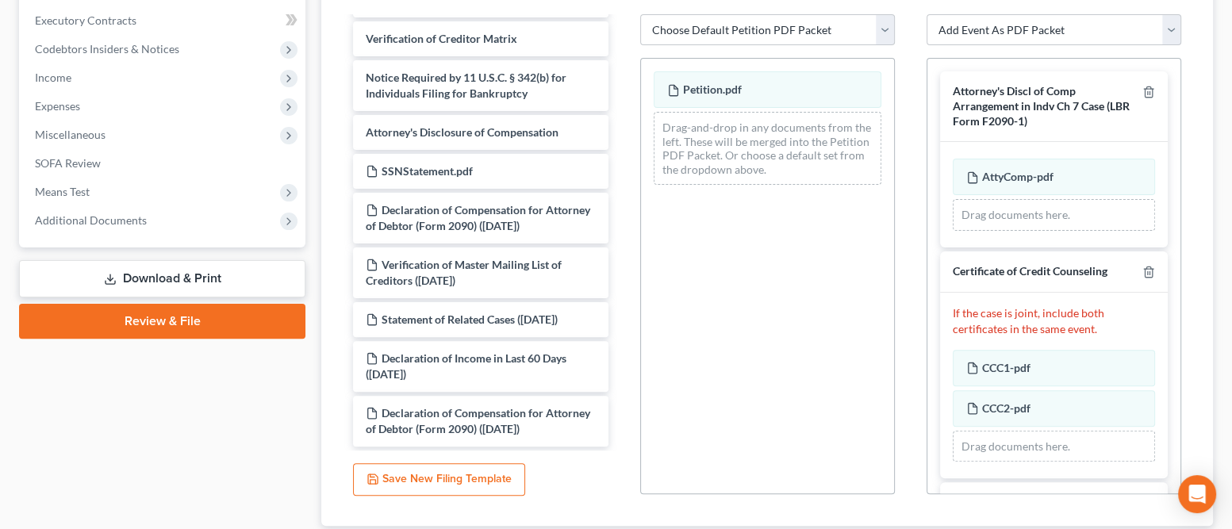
scroll to position [551, 0]
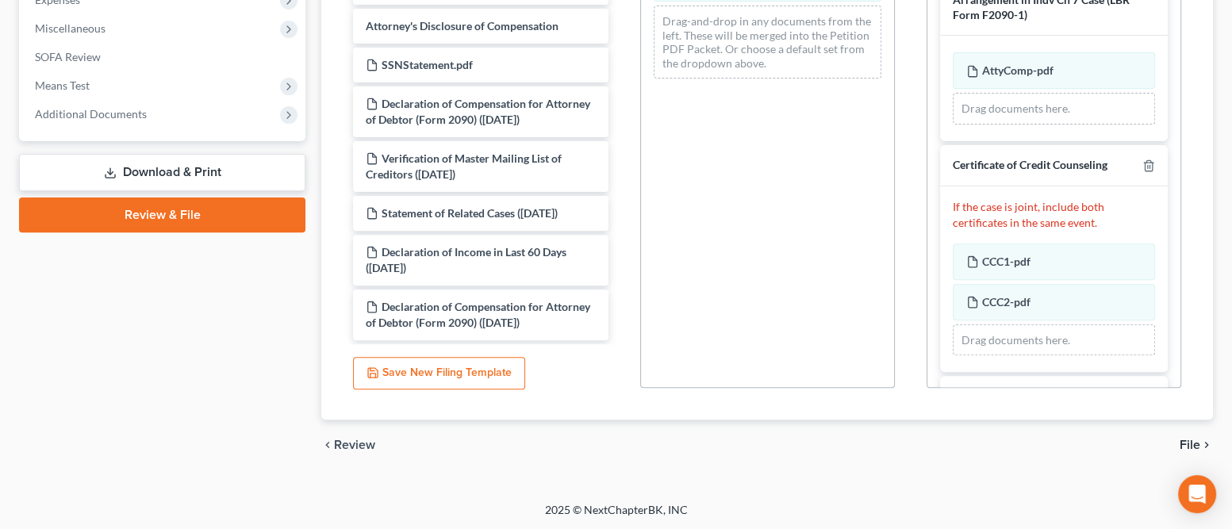
click at [1183, 443] on span "File" at bounding box center [1190, 445] width 21 height 13
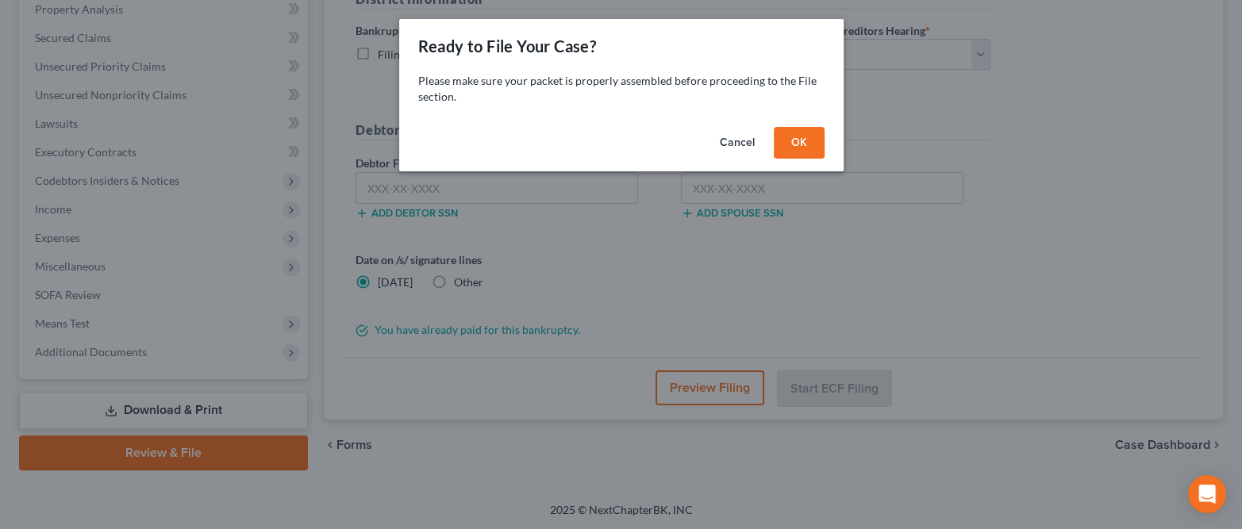
click at [793, 143] on button "OK" at bounding box center [799, 143] width 51 height 32
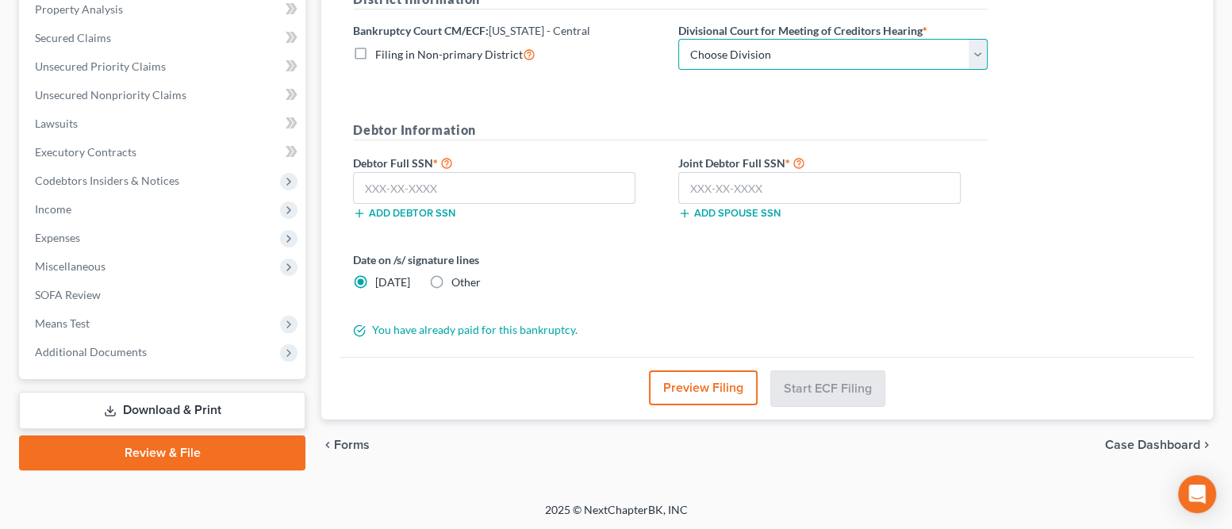
click at [797, 56] on select "Choose Division San Fernando Valley Los Angeles Riverside Santa Ana Santa Barba…" at bounding box center [832, 55] width 309 height 32
select select "1"
click at [678, 39] on select "Choose Division San Fernando Valley Los Angeles Riverside Santa Ana Santa Barba…" at bounding box center [832, 55] width 309 height 32
click at [492, 186] on input "text" at bounding box center [494, 188] width 282 height 32
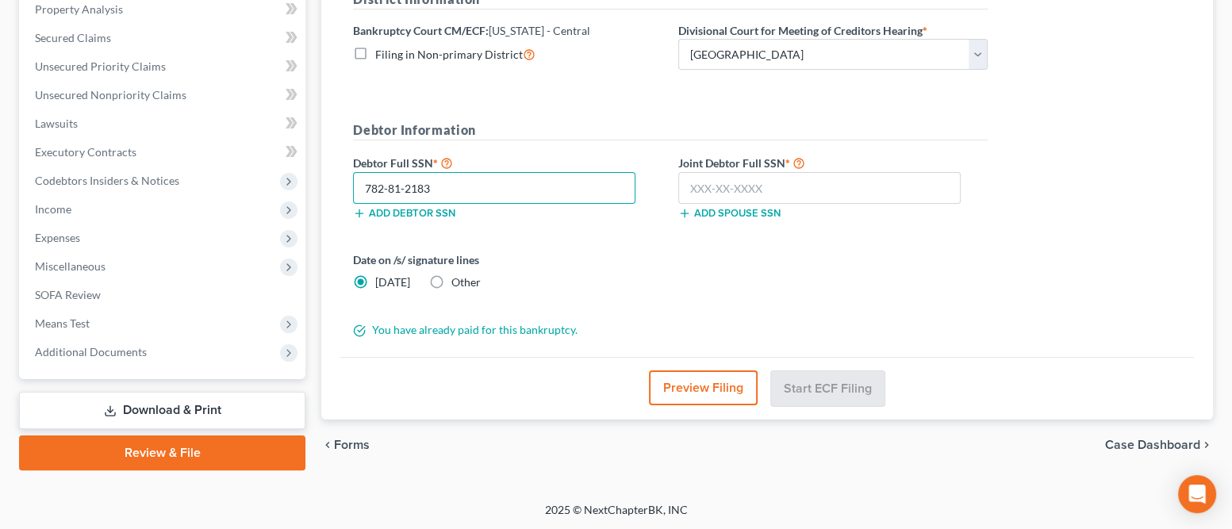
type input "782-81-2183"
click at [702, 190] on input "text" at bounding box center [819, 188] width 282 height 32
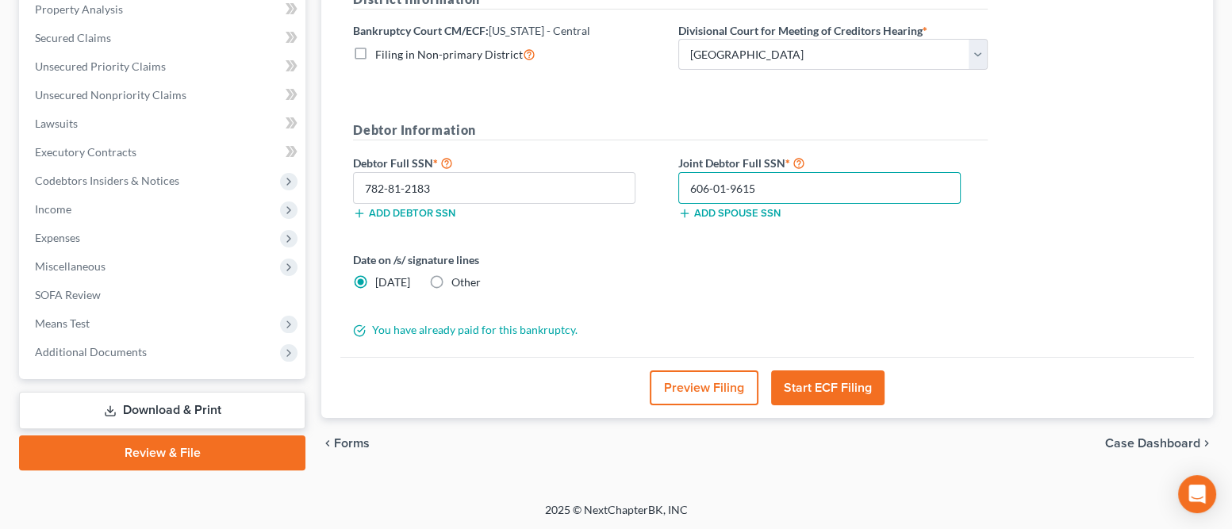
type input "606-01-9615"
click at [451, 280] on label "Other" at bounding box center [465, 283] width 29 height 16
click at [458, 280] on input "Other" at bounding box center [463, 280] width 10 height 10
radio input "true"
radio input "false"
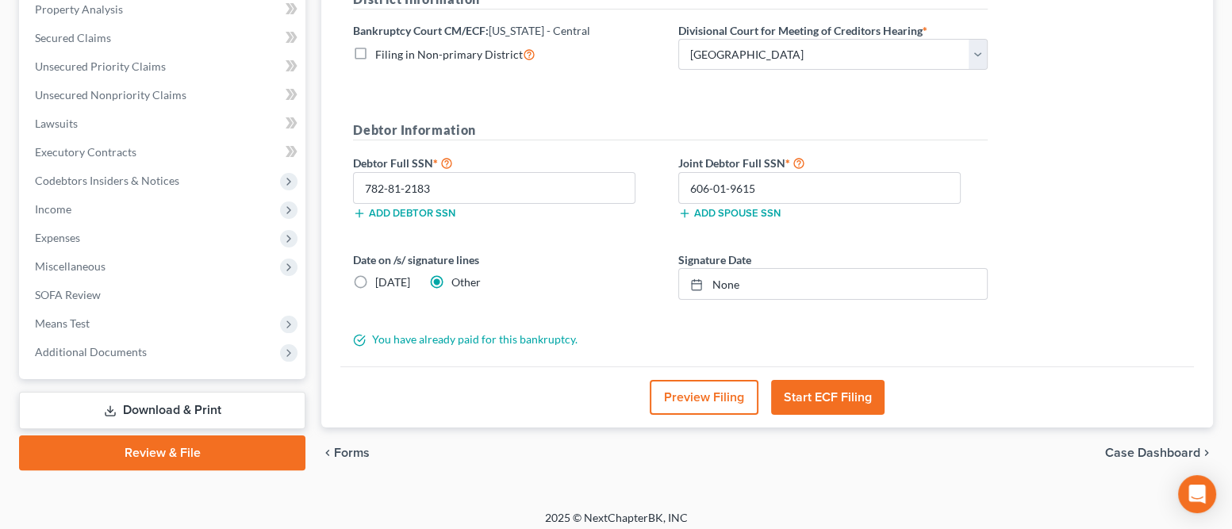
click at [674, 394] on button "Preview Filing" at bounding box center [704, 397] width 109 height 35
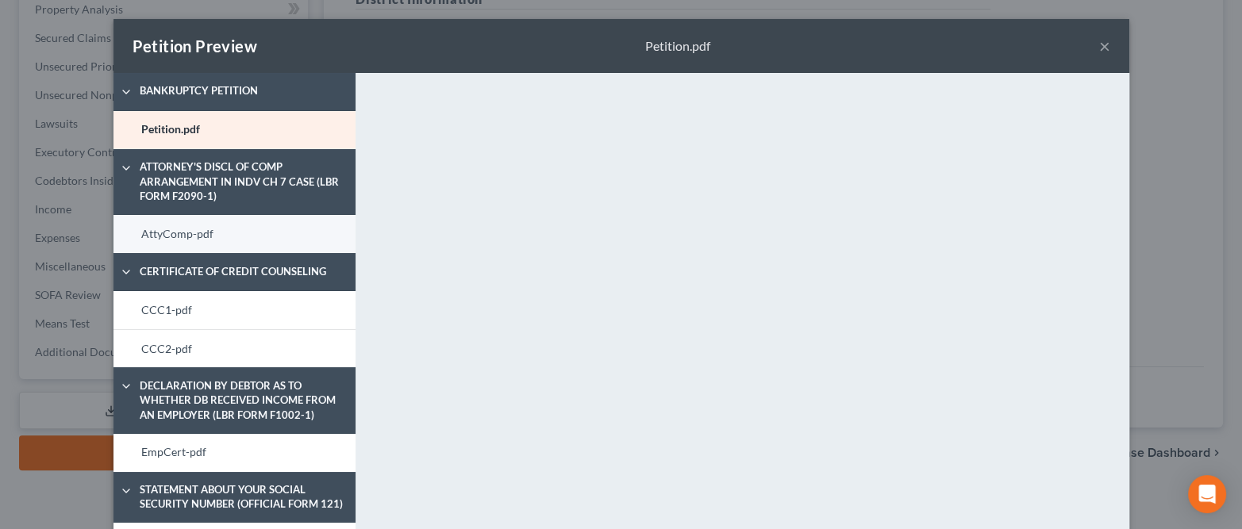
click at [186, 227] on link "AttyComp-pdf" at bounding box center [234, 234] width 242 height 38
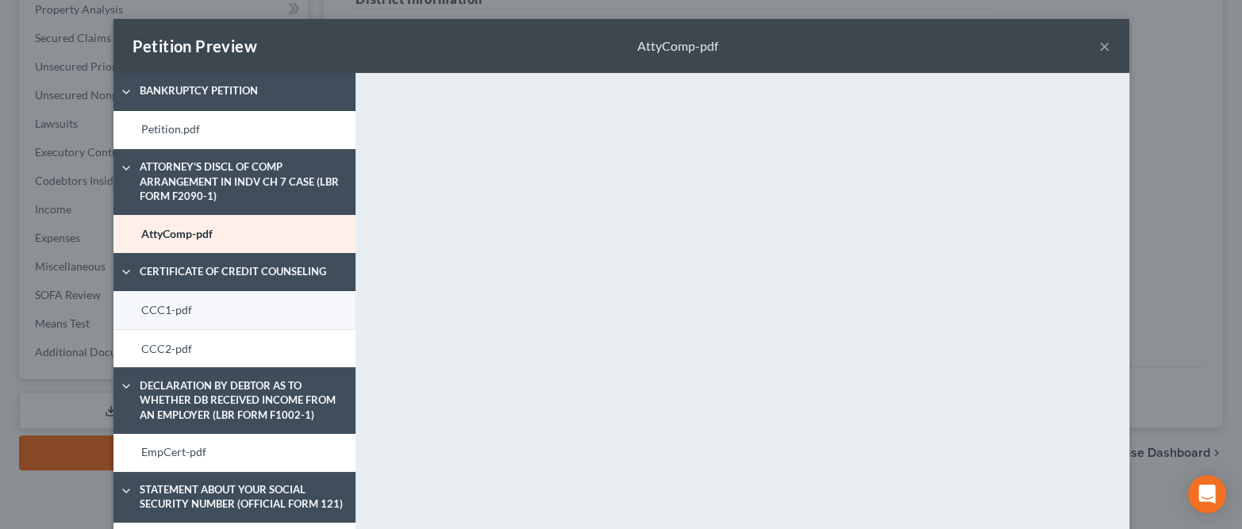
click at [270, 314] on link "CCC1-pdf" at bounding box center [234, 310] width 242 height 38
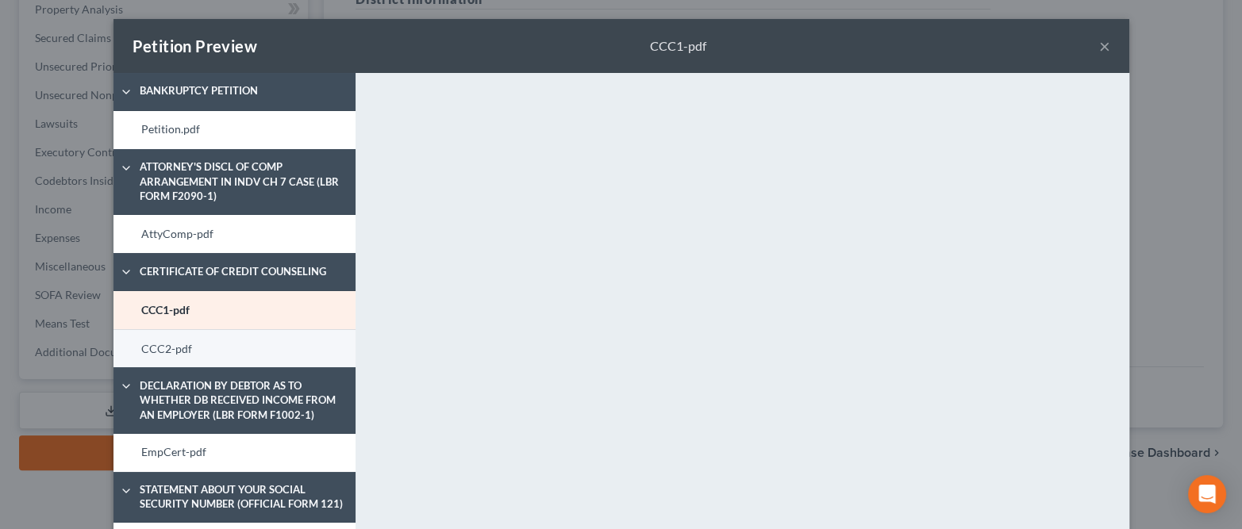
click at [270, 355] on link "CCC2-pdf" at bounding box center [234, 348] width 242 height 38
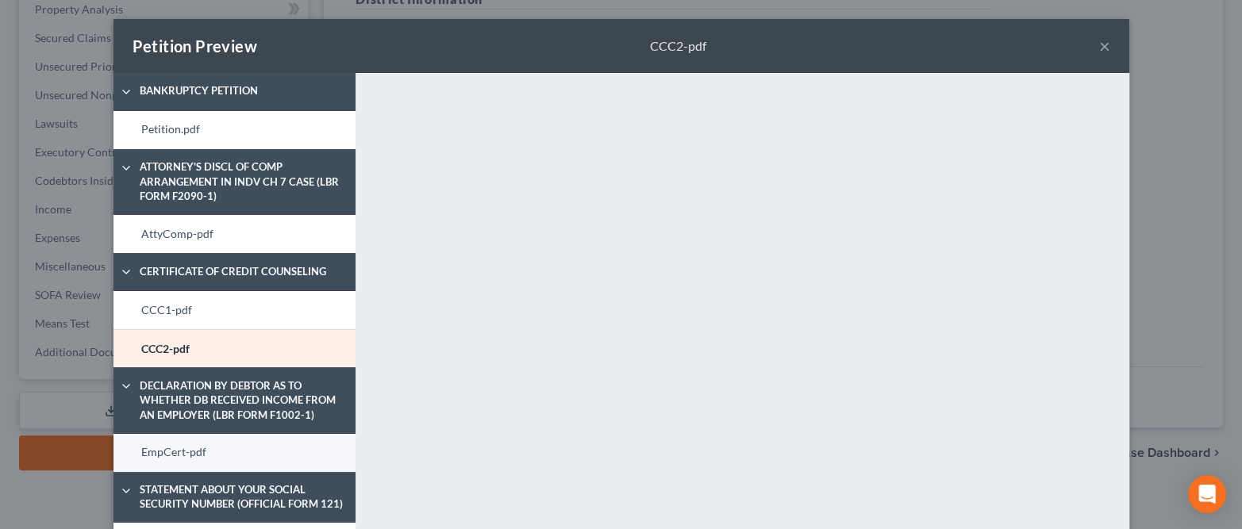
click at [214, 452] on link "EmpCert-pdf" at bounding box center [234, 453] width 242 height 38
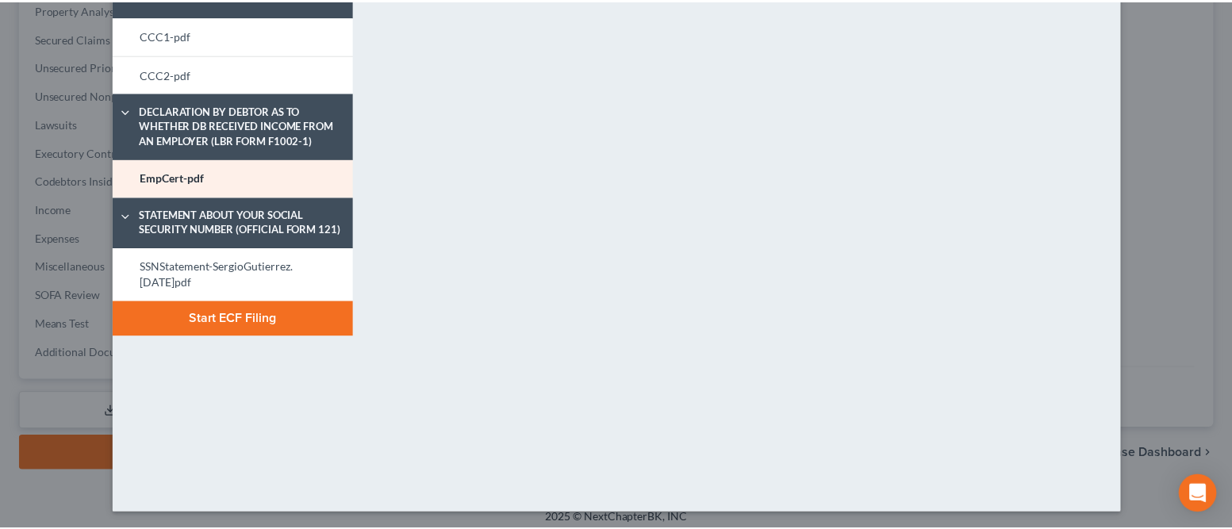
scroll to position [277, 0]
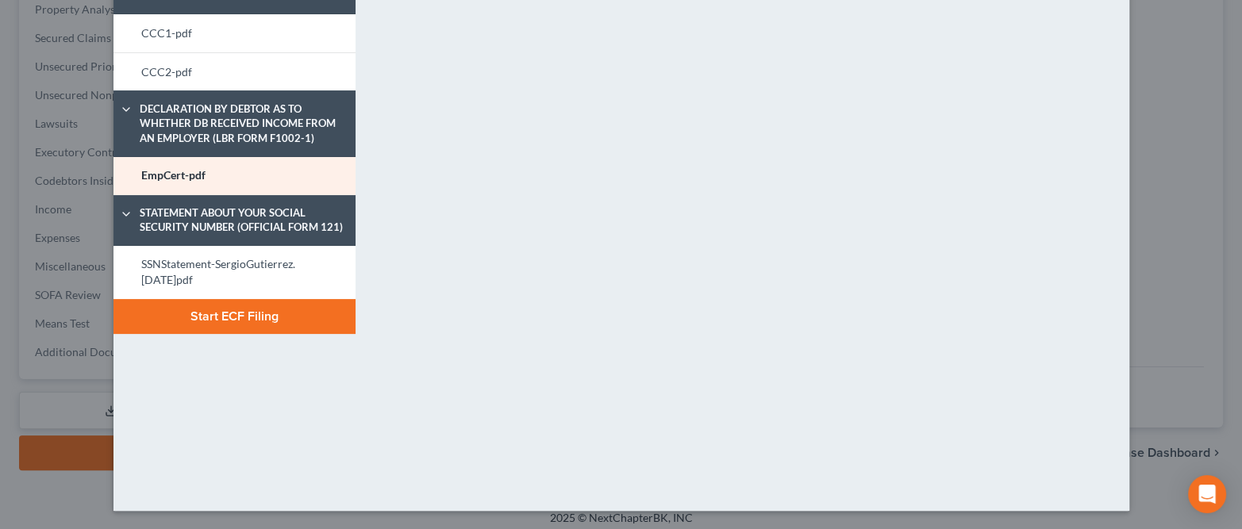
click at [251, 320] on button "Start ECF Filing" at bounding box center [234, 316] width 242 height 35
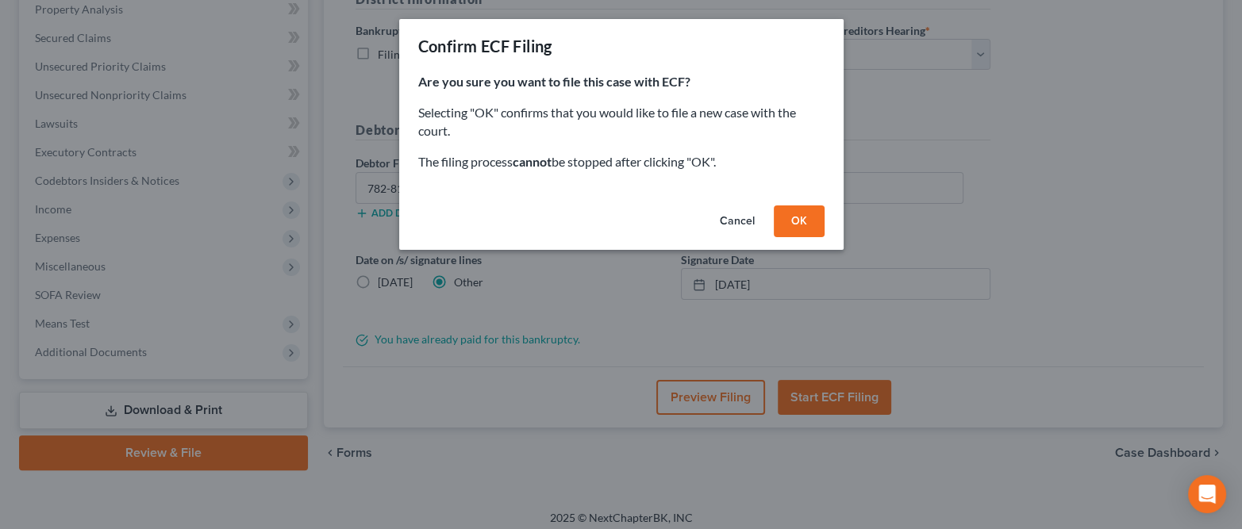
click at [798, 220] on button "OK" at bounding box center [799, 221] width 51 height 32
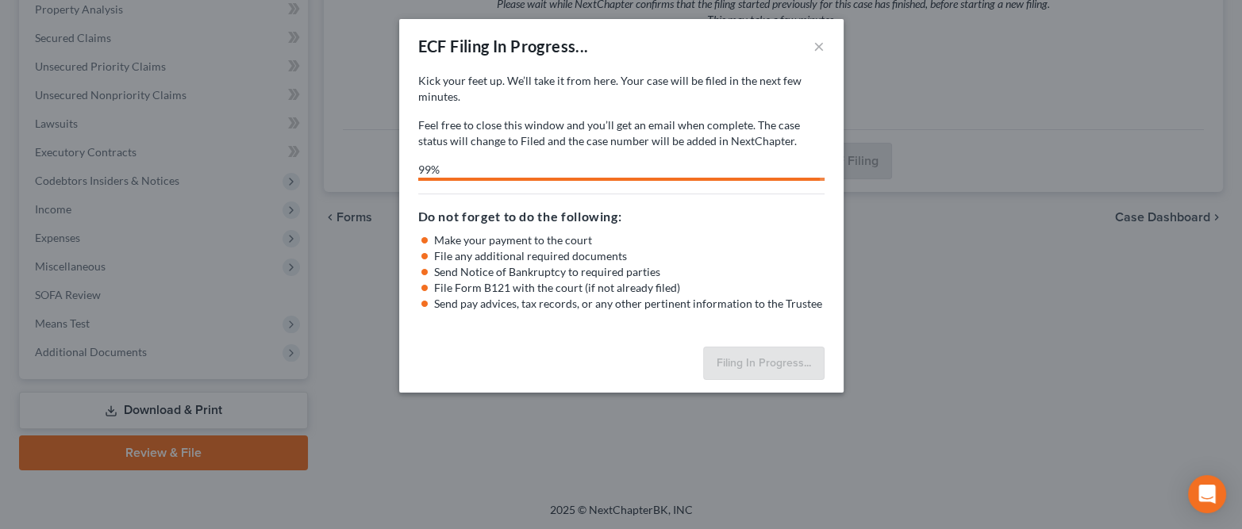
select select "1"
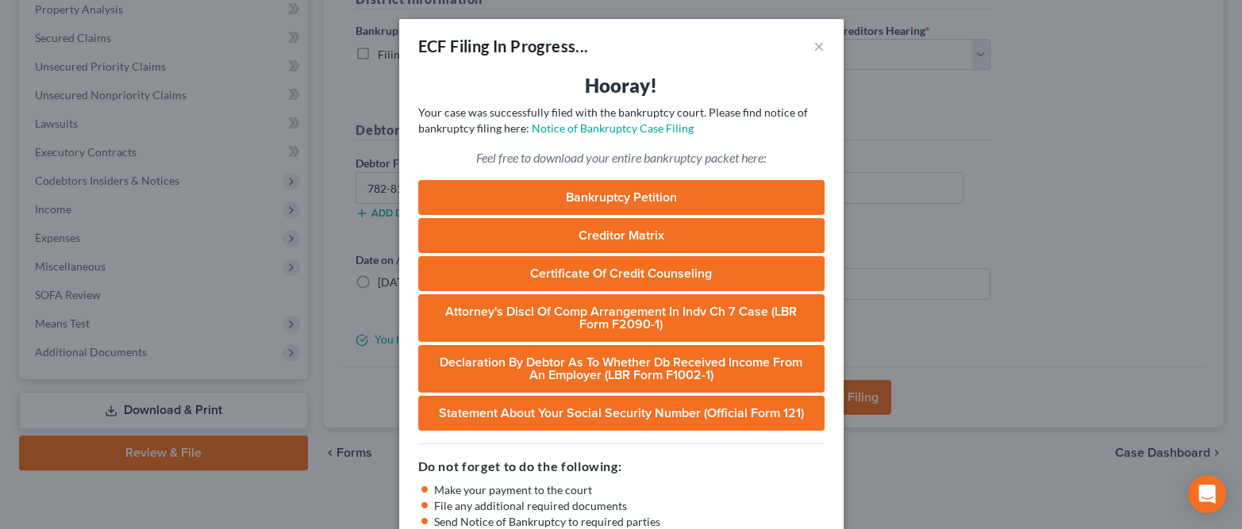
click at [655, 277] on link "Certificate of Credit Counseling" at bounding box center [621, 273] width 406 height 35
click at [813, 44] on button "×" at bounding box center [818, 45] width 11 height 19
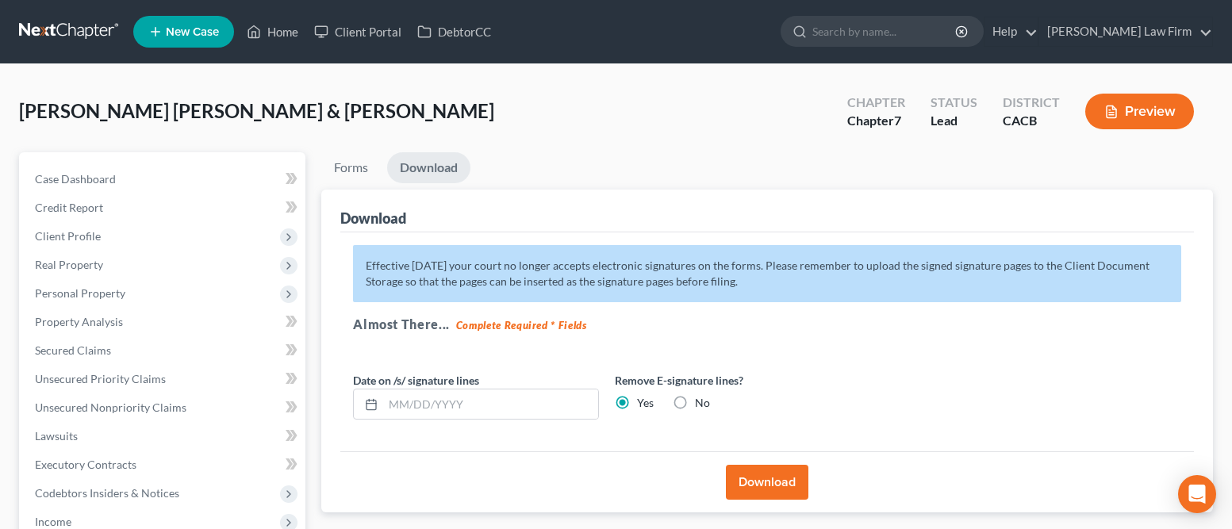
scroll to position [227, 0]
